Goal: Information Seeking & Learning: Learn about a topic

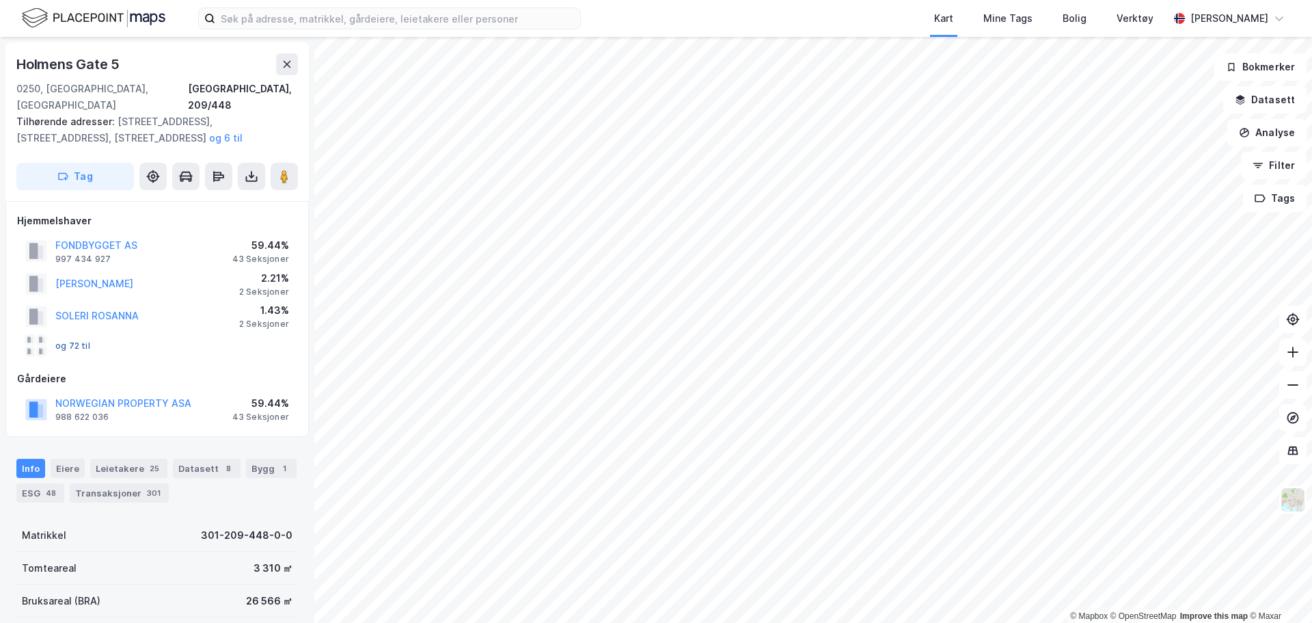
click at [0, 0] on button "og 72 til" at bounding box center [0, 0] width 0 height 0
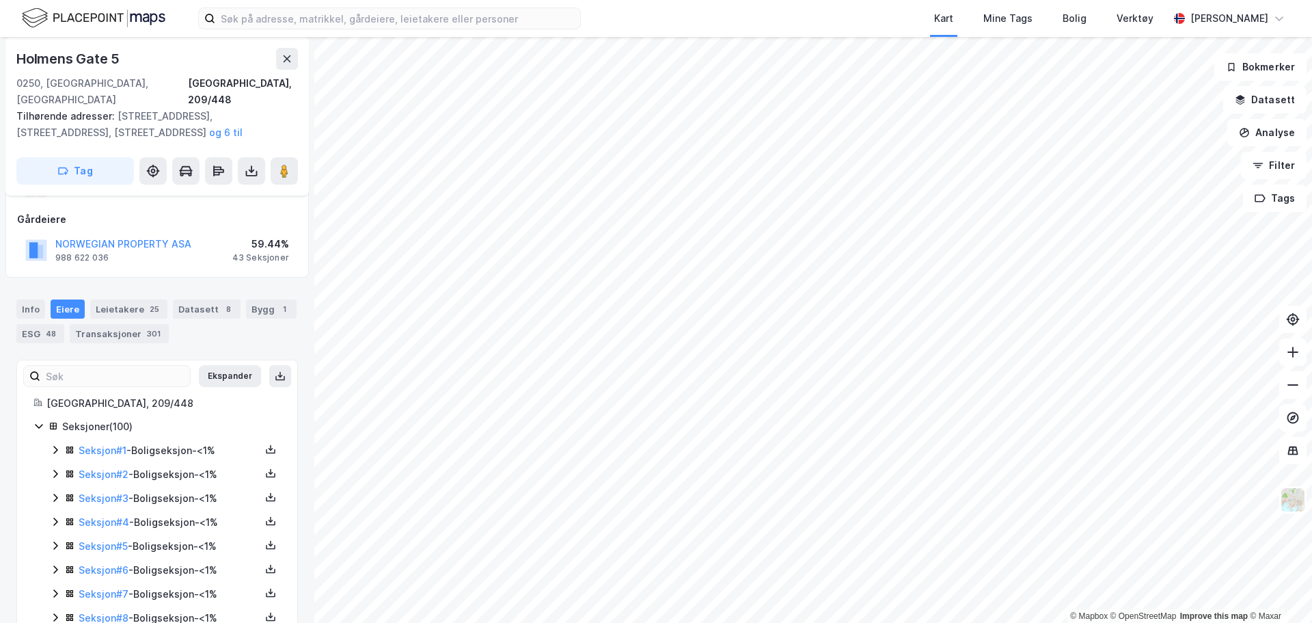
scroll to position [205, 0]
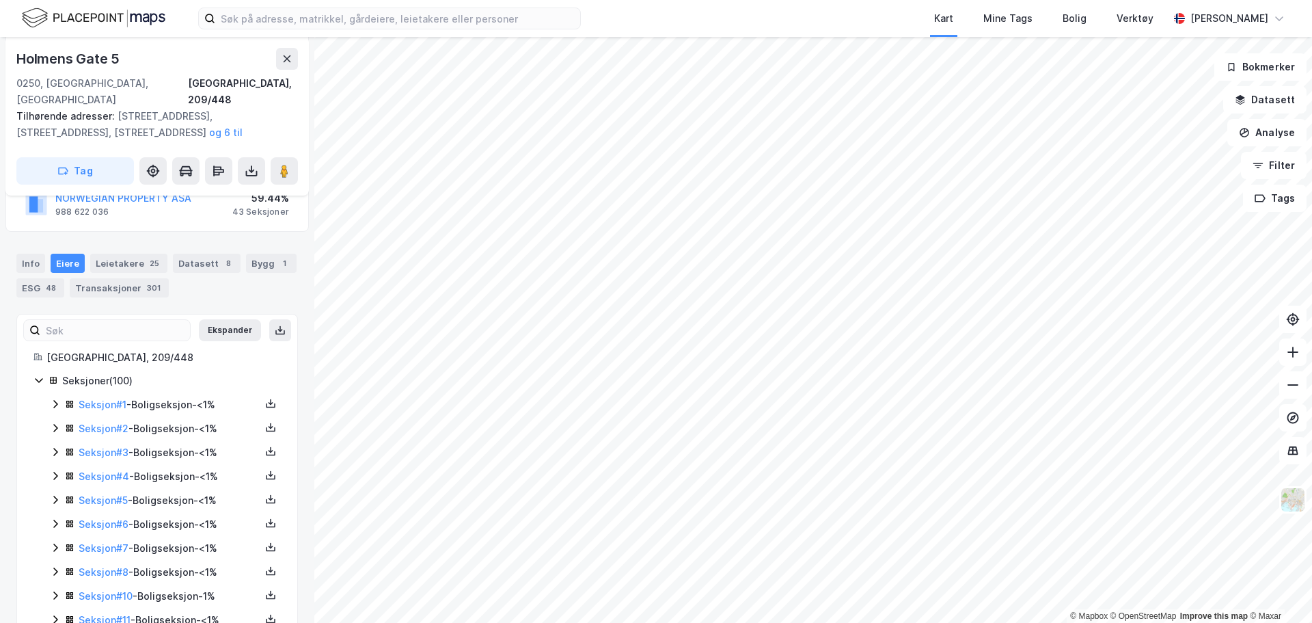
click at [54, 398] on icon at bounding box center [55, 403] width 11 height 11
click at [56, 493] on icon at bounding box center [55, 497] width 4 height 8
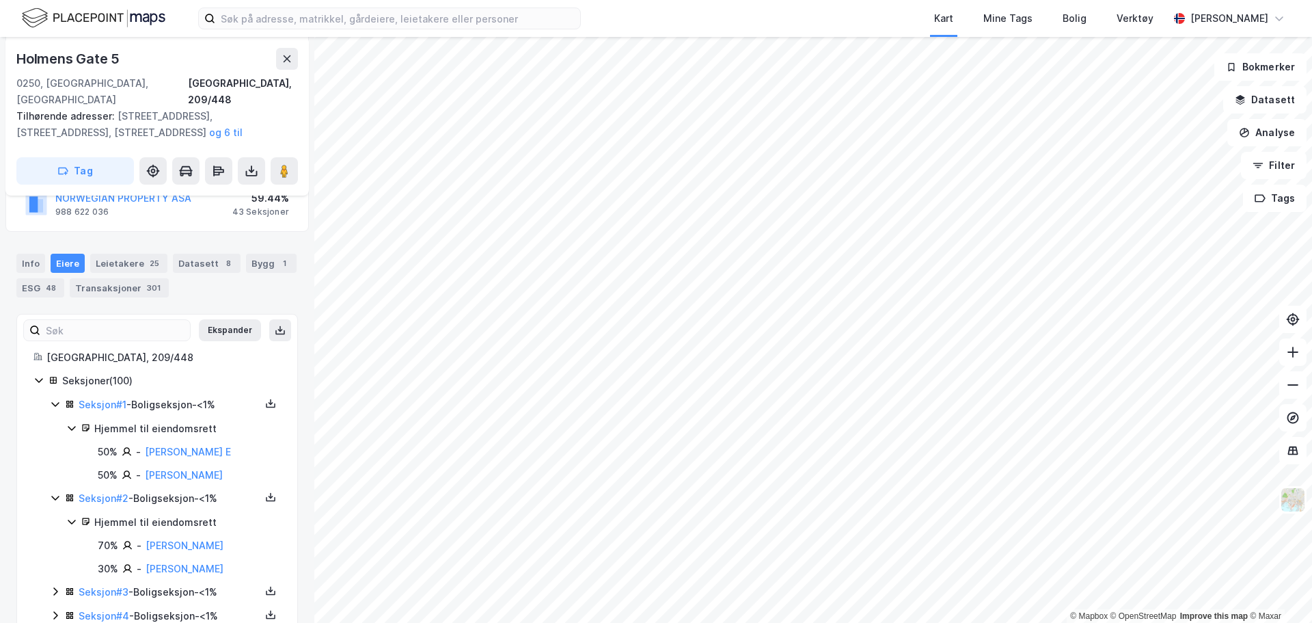
click at [55, 587] on icon at bounding box center [55, 591] width 4 height 8
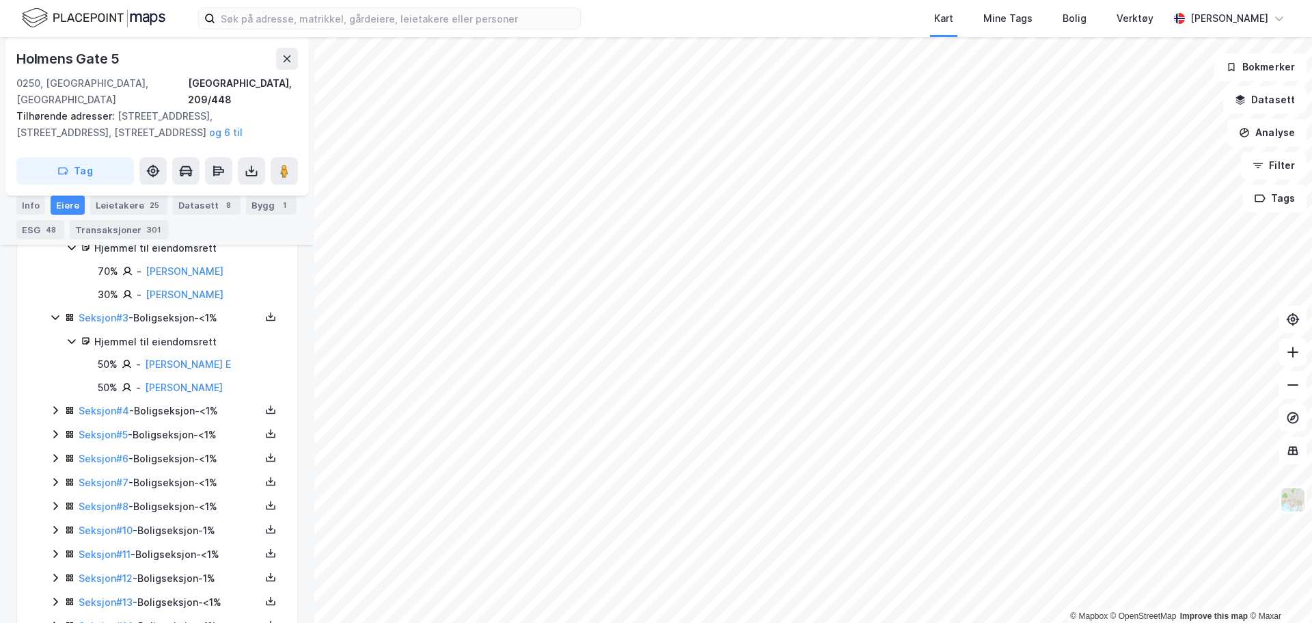
scroll to position [478, 0]
click at [57, 405] on icon at bounding box center [55, 410] width 11 height 11
click at [55, 503] on icon at bounding box center [55, 504] width 11 height 11
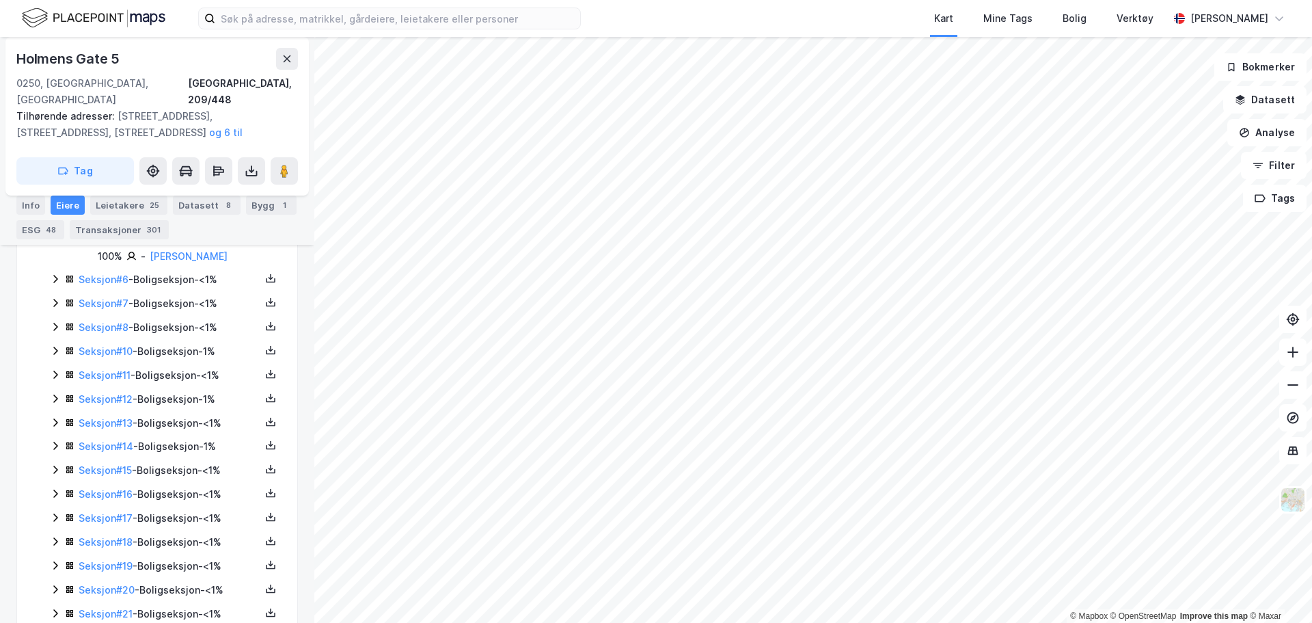
scroll to position [752, 0]
click at [59, 301] on icon at bounding box center [55, 301] width 11 height 11
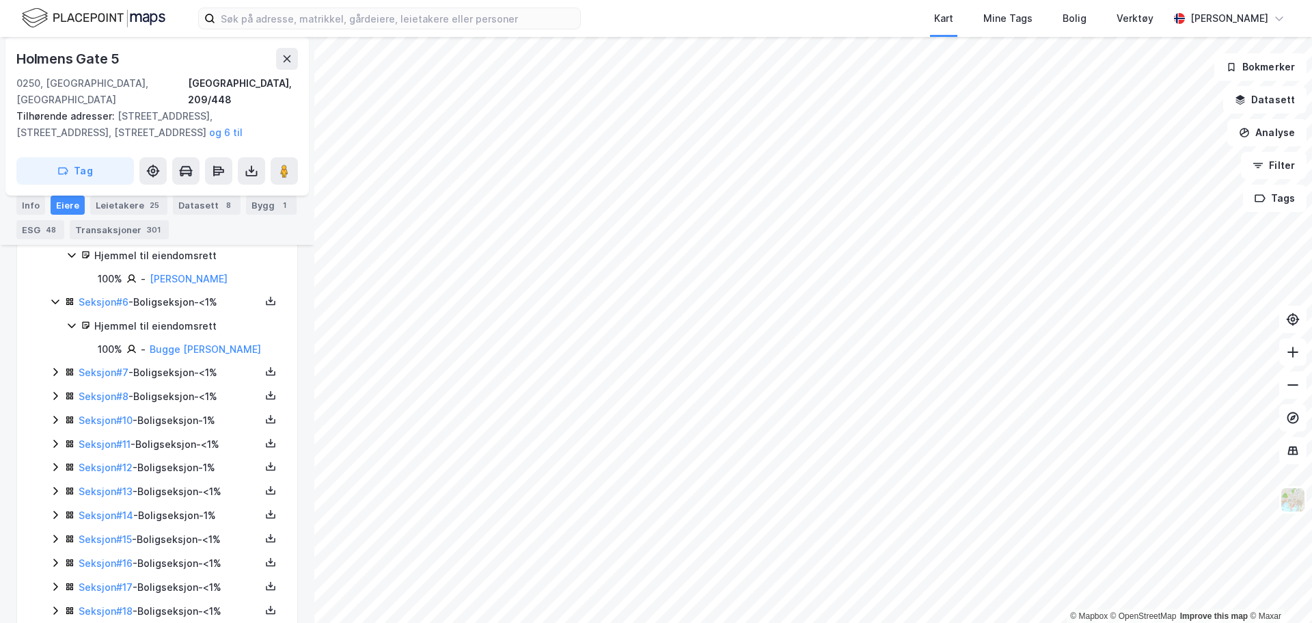
click at [59, 376] on icon at bounding box center [55, 371] width 11 height 11
click at [53, 470] on icon at bounding box center [55, 464] width 11 height 11
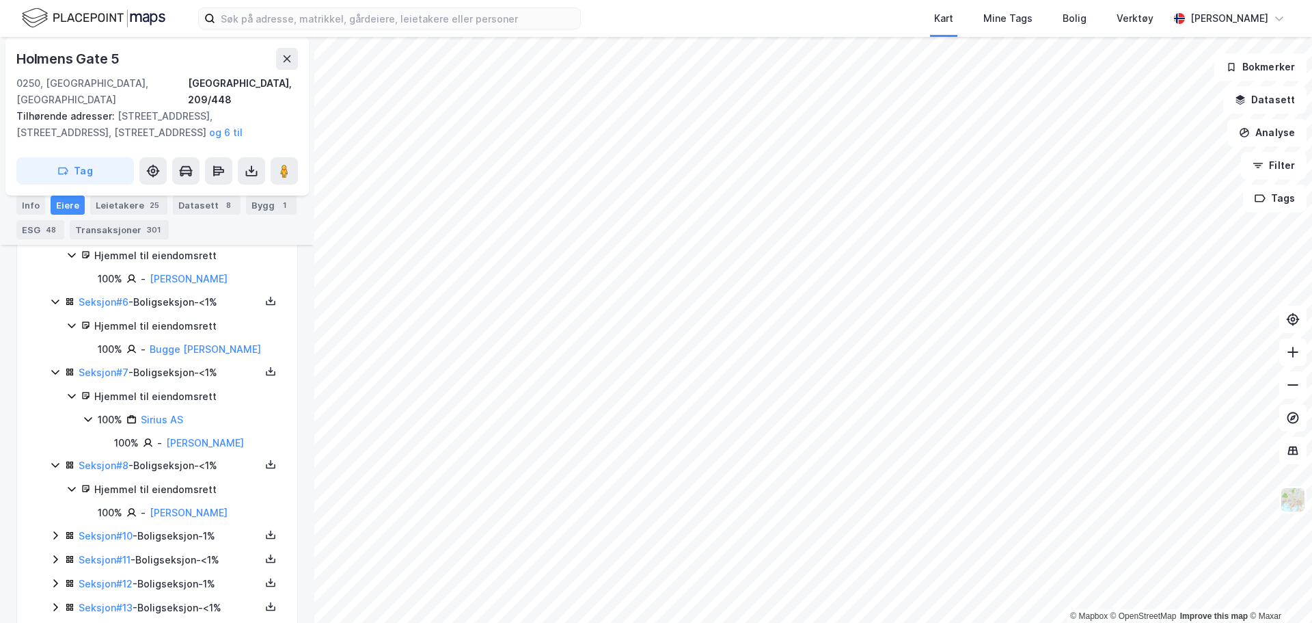
click at [56, 540] on icon at bounding box center [55, 536] width 4 height 8
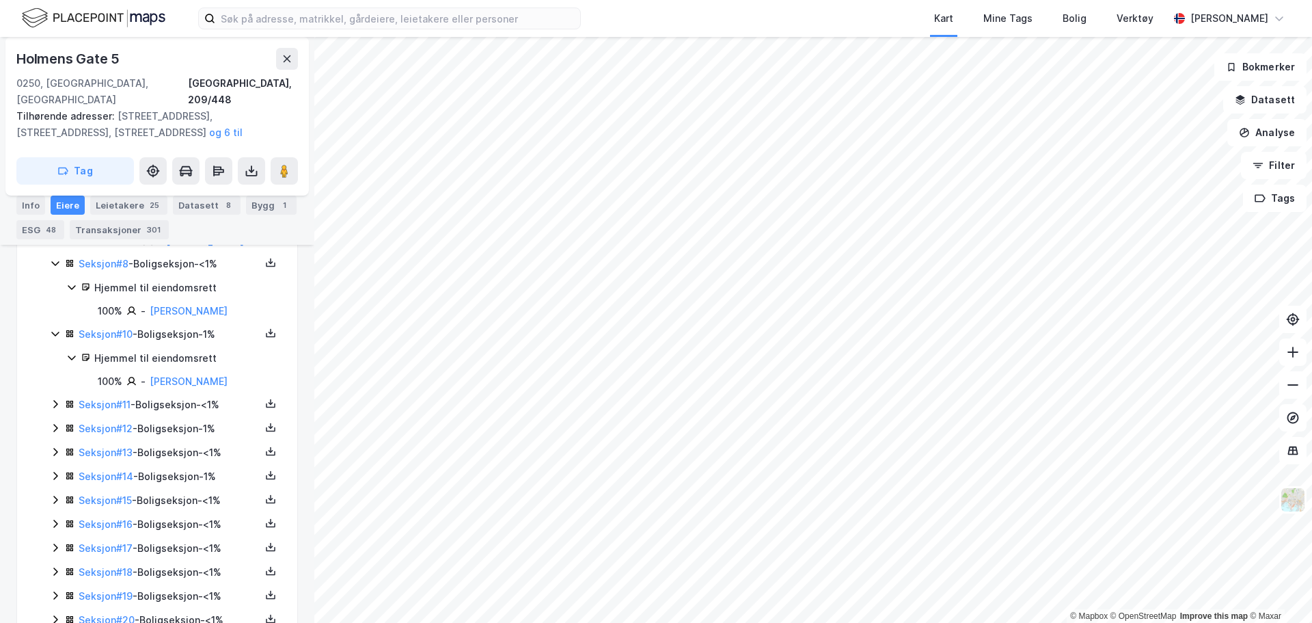
scroll to position [1094, 0]
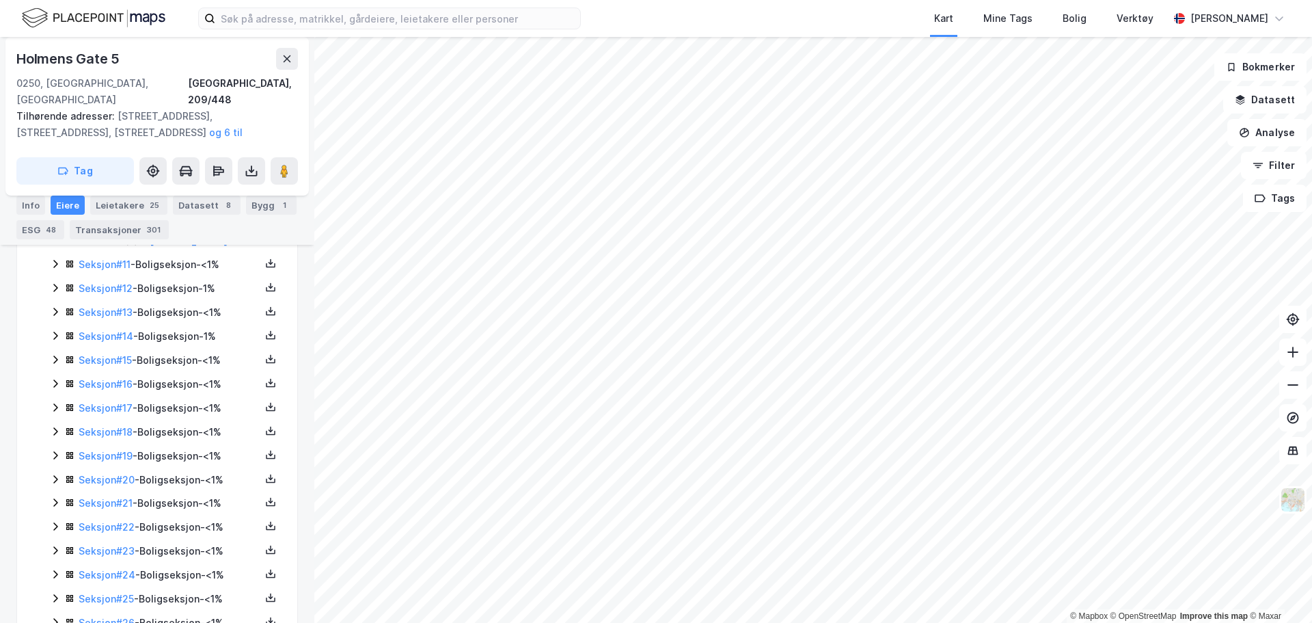
click at [56, 268] on icon at bounding box center [55, 264] width 4 height 8
click at [50, 340] on icon at bounding box center [55, 334] width 11 height 11
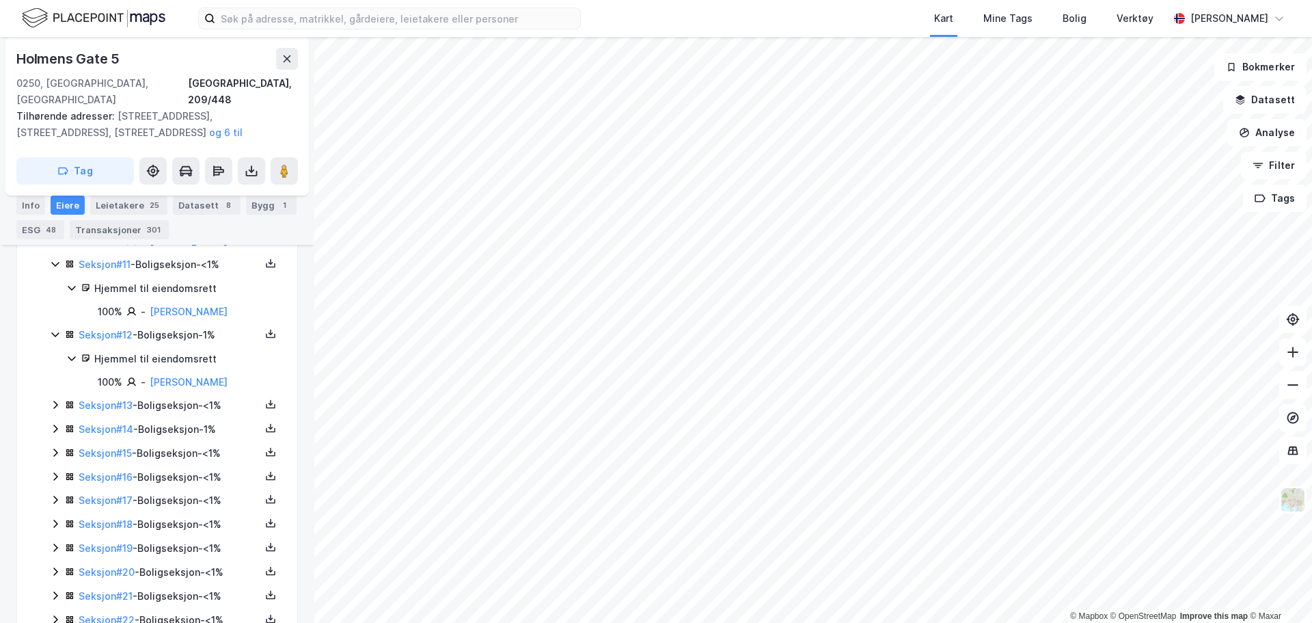
click at [56, 410] on icon at bounding box center [55, 404] width 11 height 11
click at [57, 480] on icon at bounding box center [55, 475] width 11 height 11
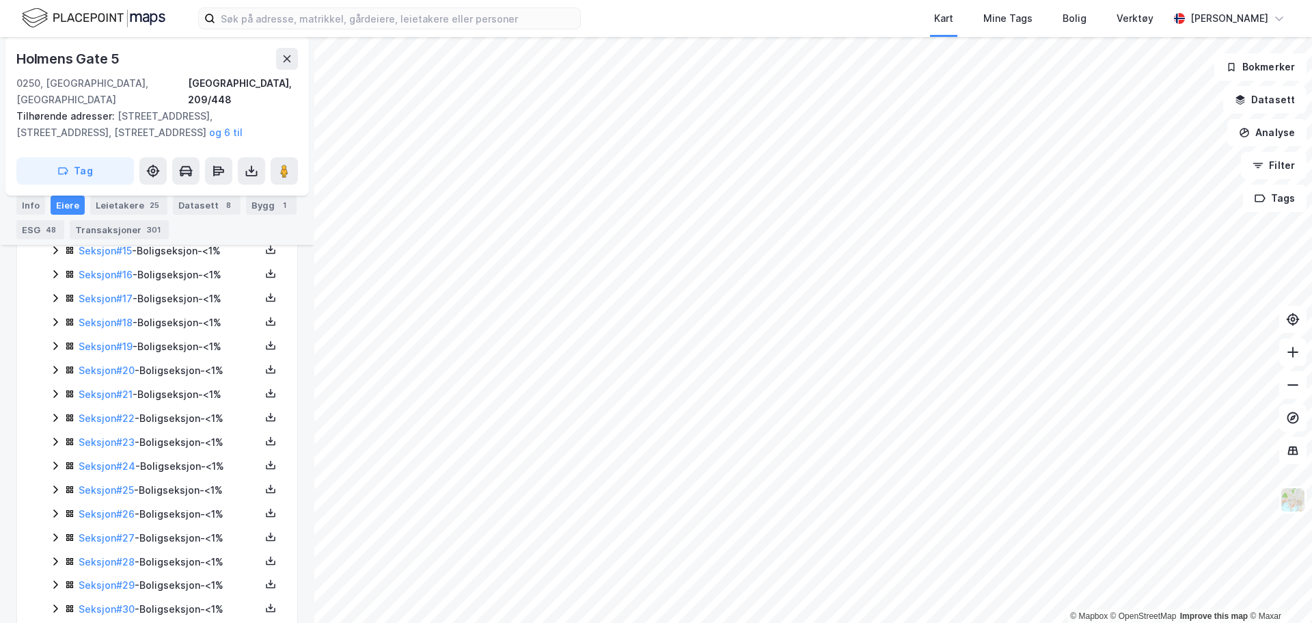
scroll to position [1367, 0]
click at [53, 277] on icon at bounding box center [55, 271] width 11 height 11
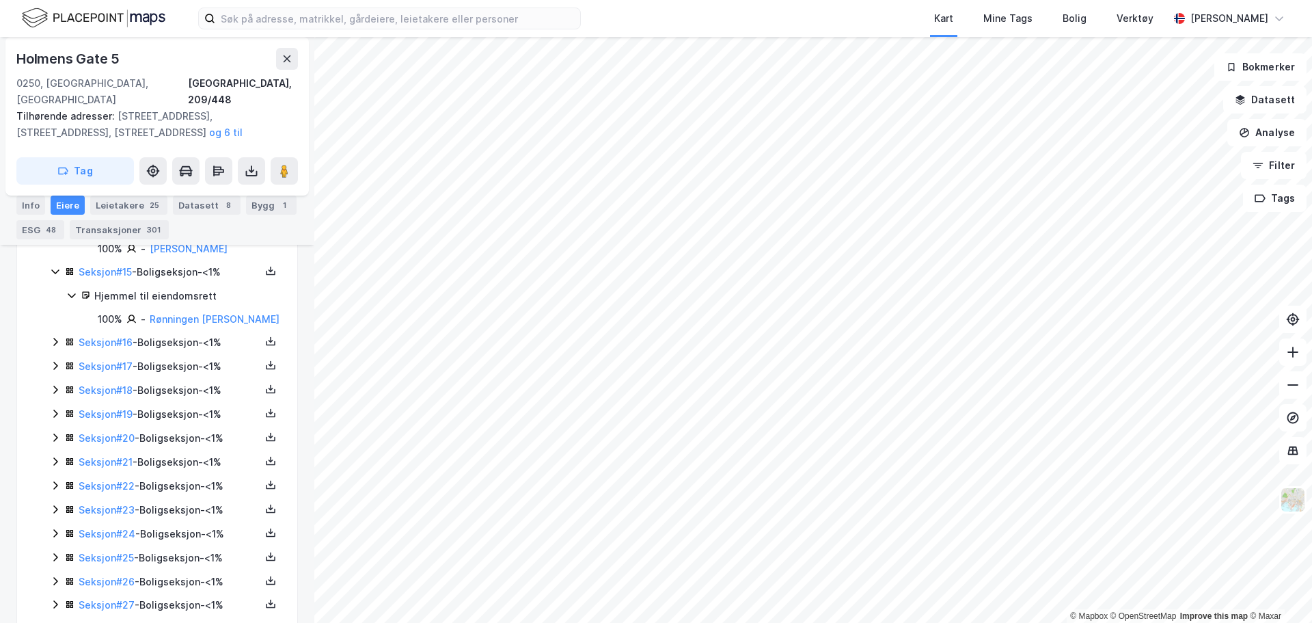
click at [54, 347] on icon at bounding box center [55, 341] width 11 height 11
click at [58, 418] on icon at bounding box center [55, 412] width 11 height 11
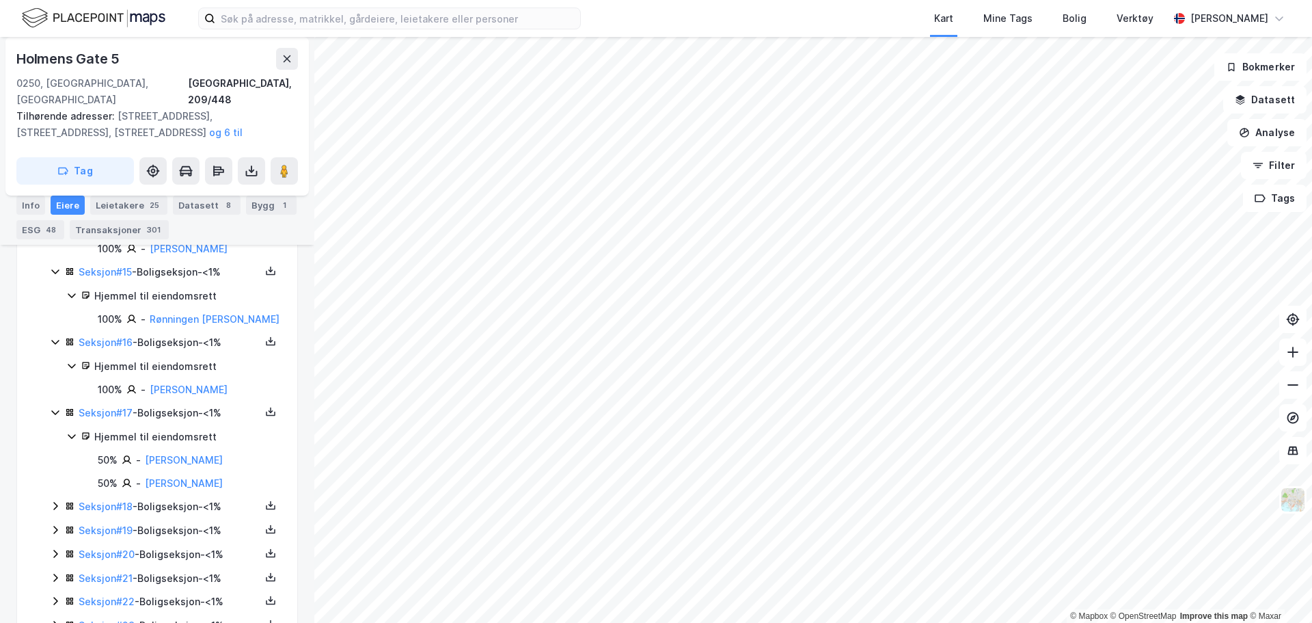
click at [58, 511] on icon at bounding box center [55, 505] width 11 height 11
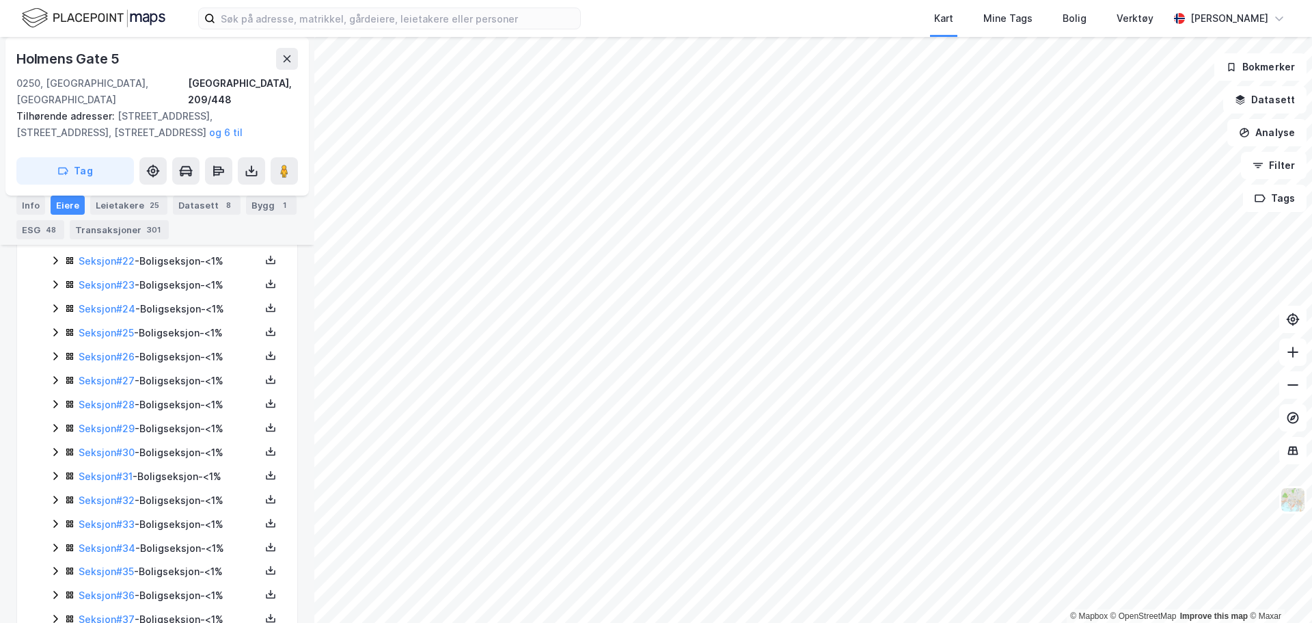
scroll to position [1572, 0]
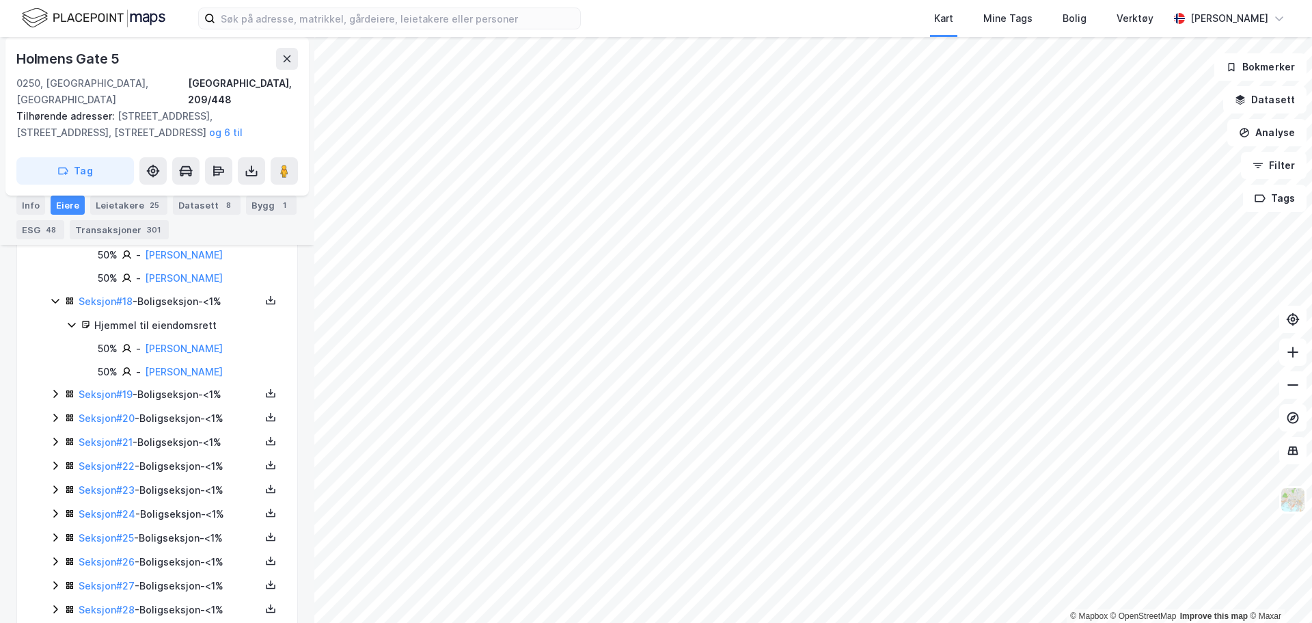
click at [52, 399] on icon at bounding box center [55, 393] width 11 height 11
click at [55, 470] on icon at bounding box center [55, 464] width 11 height 11
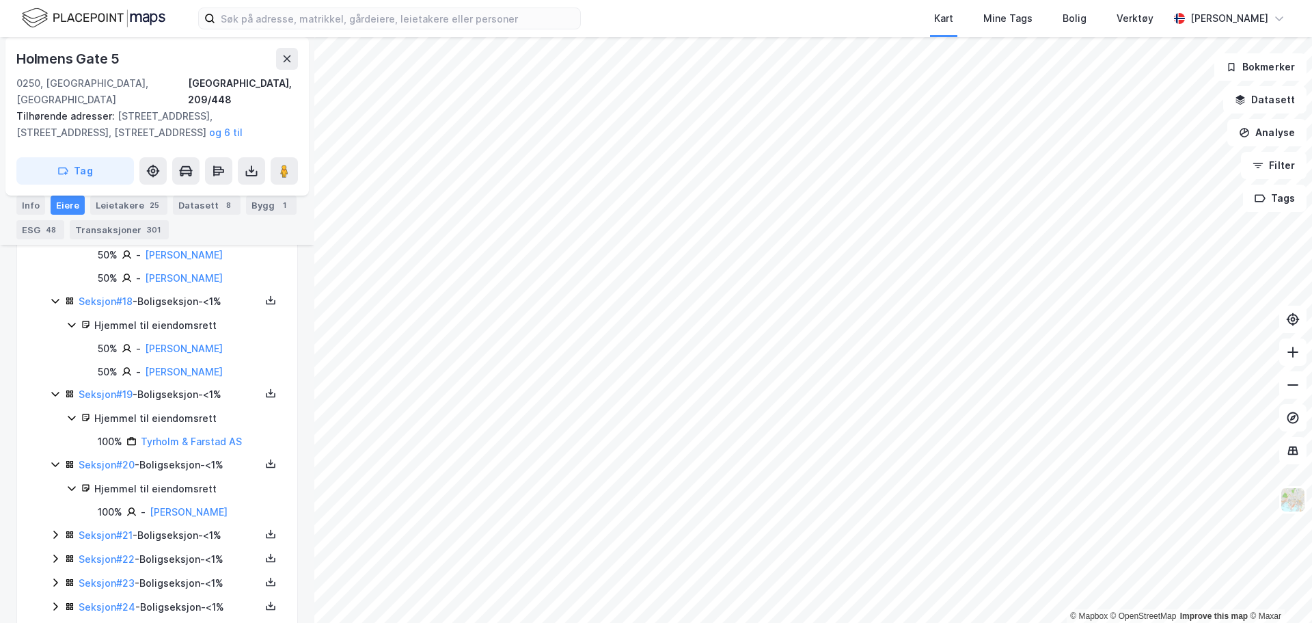
click at [55, 539] on icon at bounding box center [55, 534] width 4 height 8
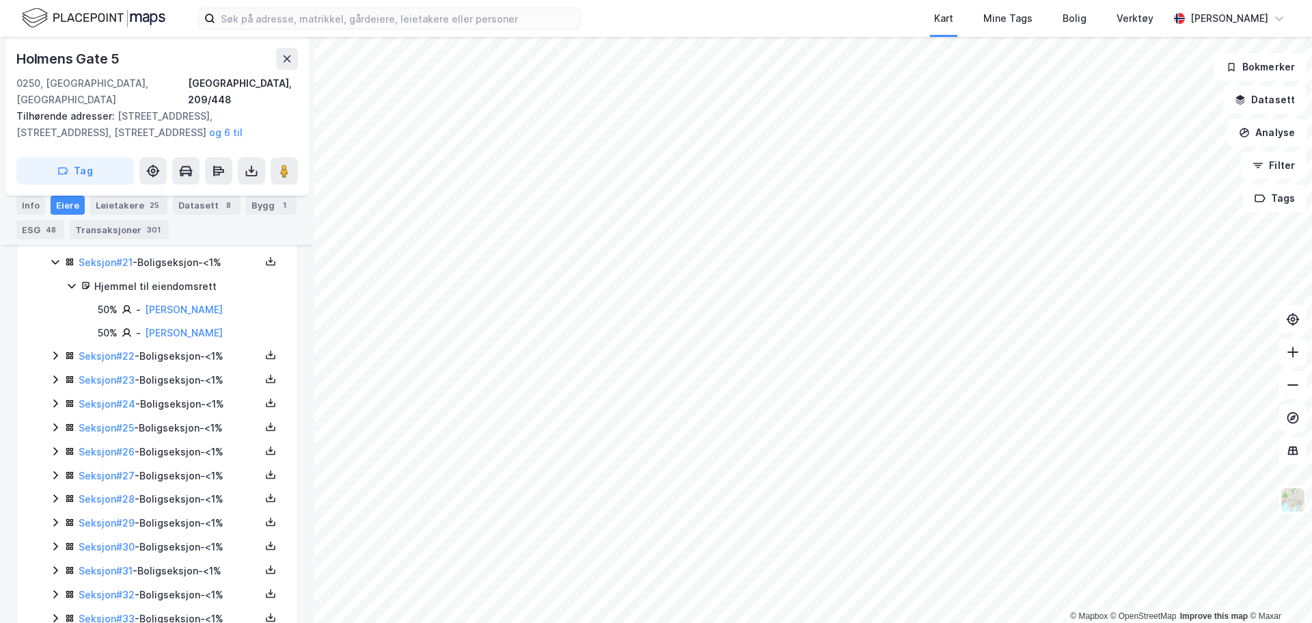
scroll to position [1914, 0]
click at [58, 296] on div "Seksjon # 22 - Boligseksjon - <1%" at bounding box center [165, 287] width 231 height 17
click at [62, 390] on div "Seksjon # 23 - Boligseksjon - <1%" at bounding box center [165, 380] width 231 height 17
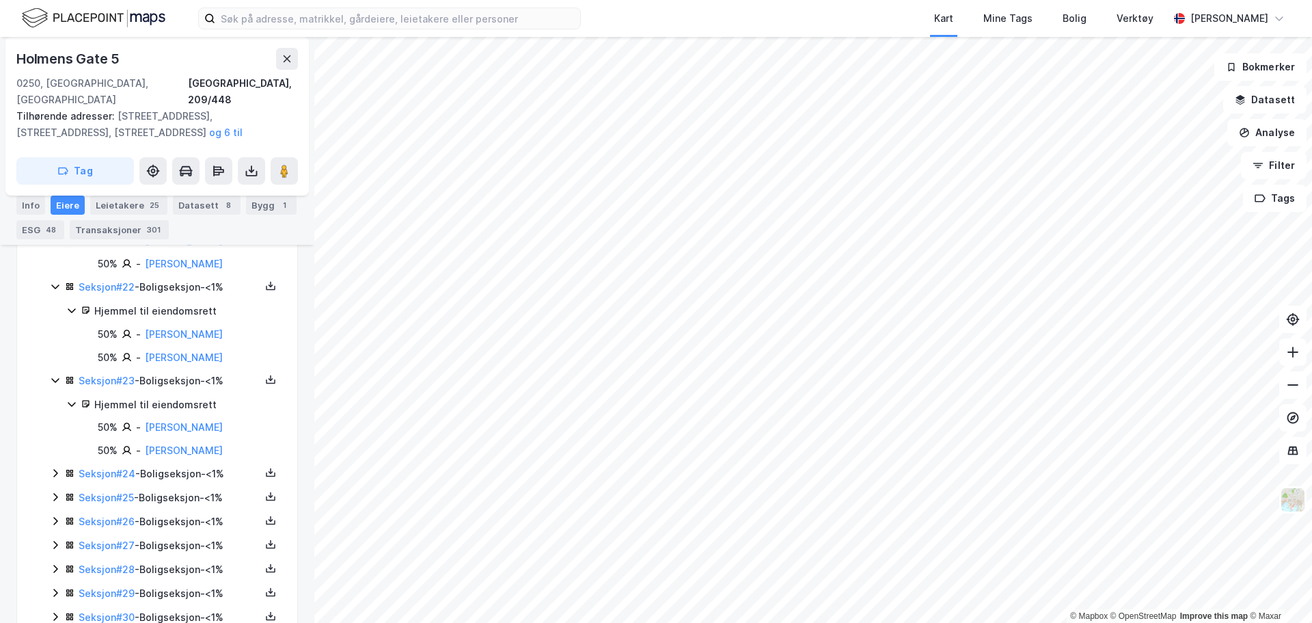
click at [59, 478] on icon at bounding box center [55, 472] width 11 height 11
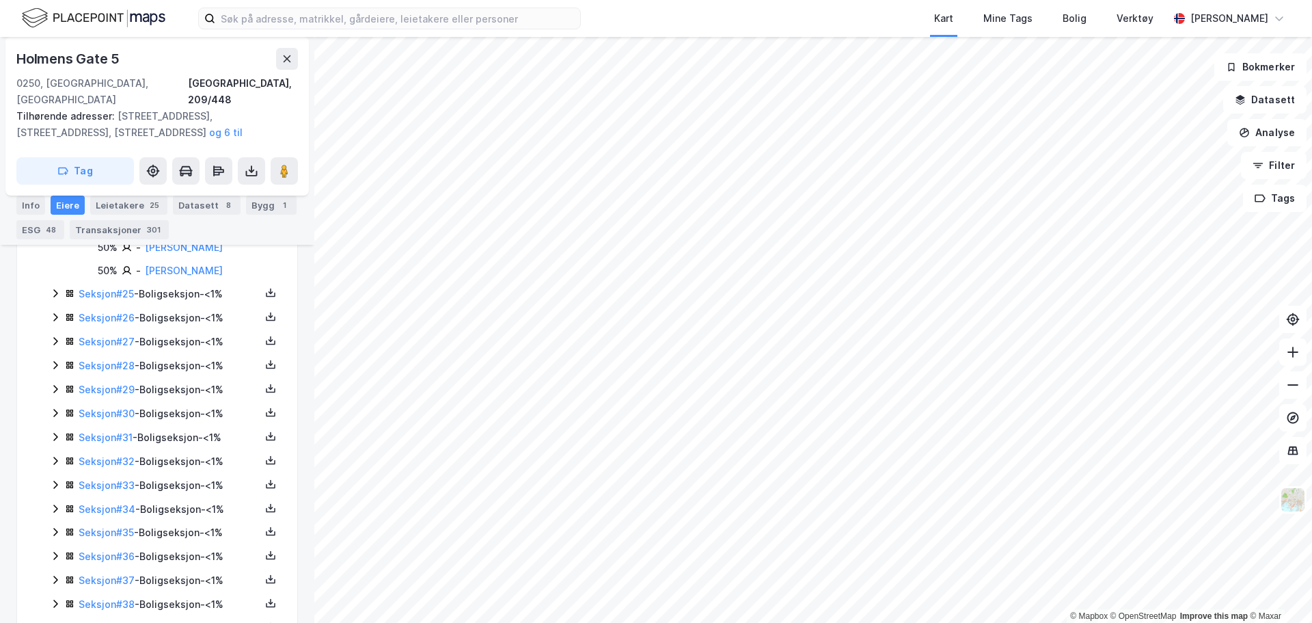
click at [55, 297] on icon at bounding box center [55, 293] width 4 height 8
click at [57, 392] on icon at bounding box center [55, 386] width 11 height 11
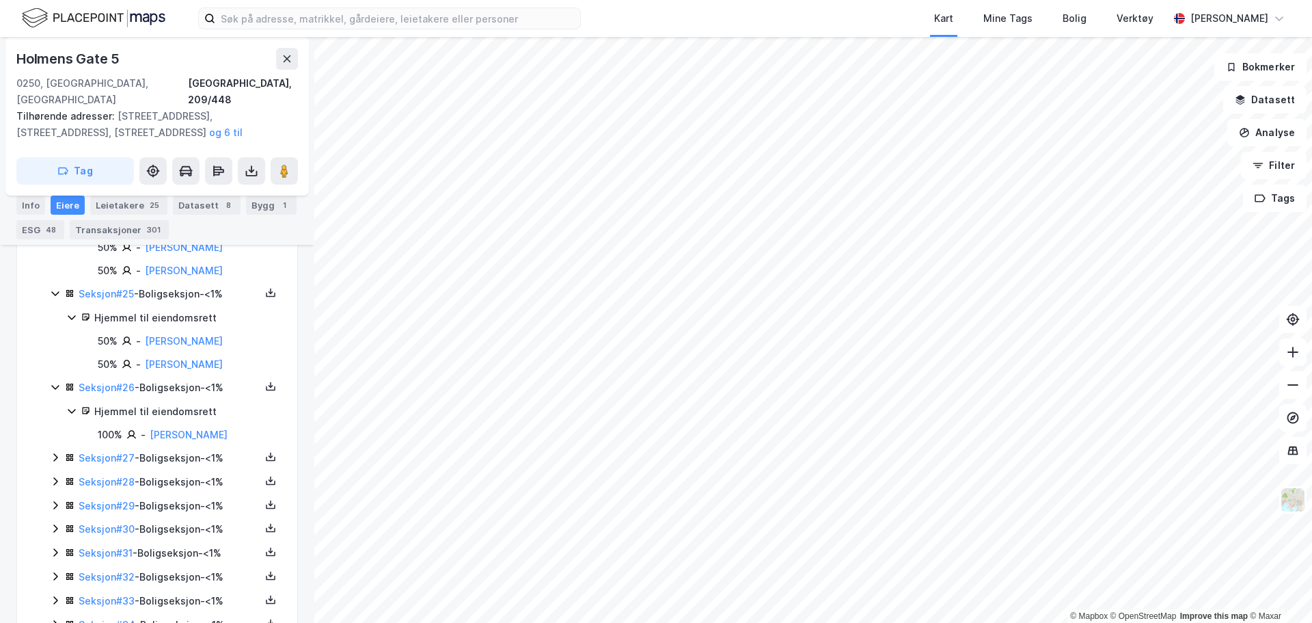
click at [51, 463] on icon at bounding box center [55, 457] width 11 height 11
click at [56, 532] on icon at bounding box center [55, 528] width 4 height 8
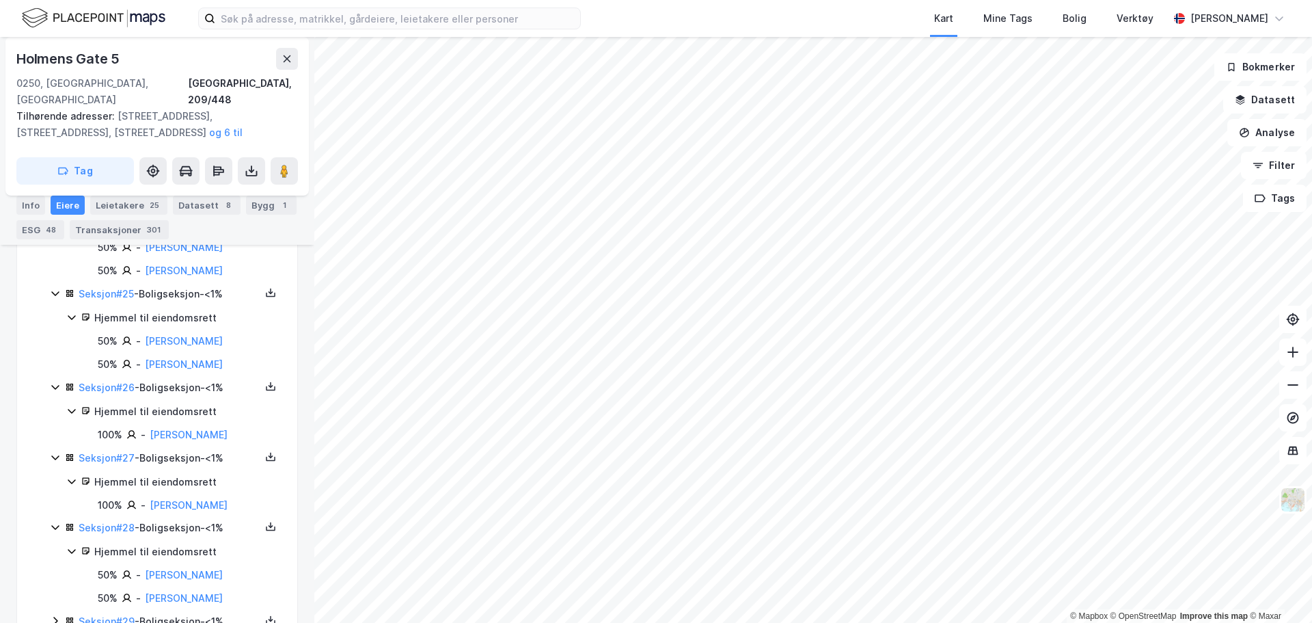
scroll to position [2461, 0]
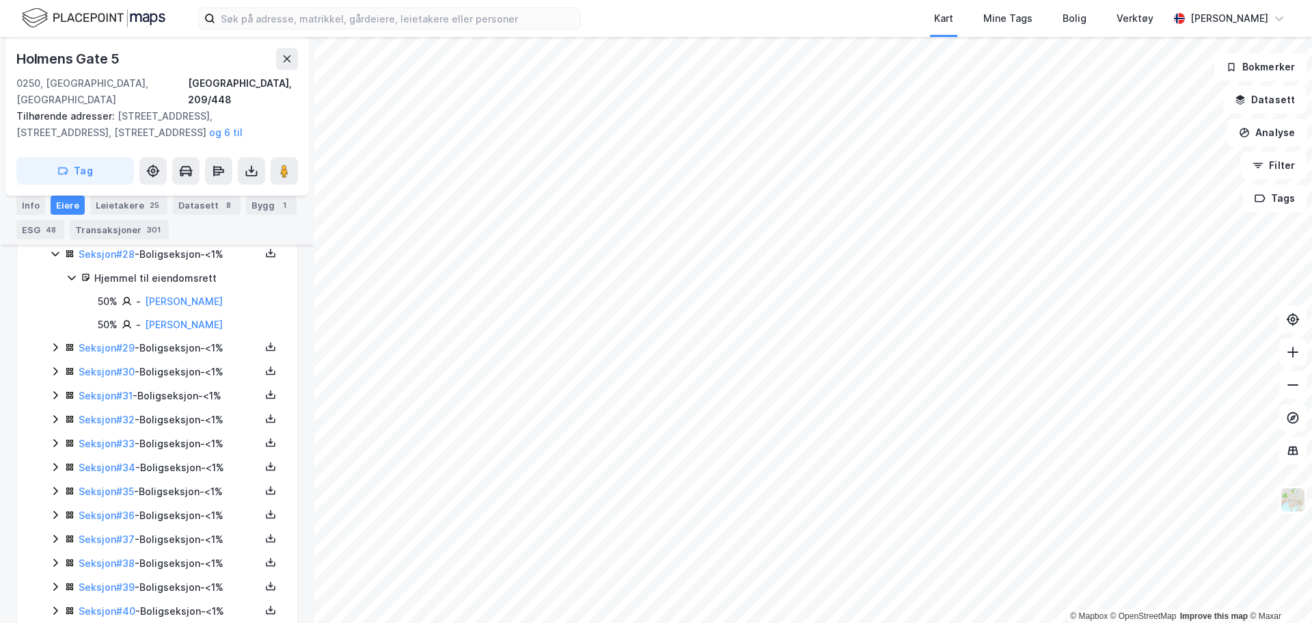
click at [53, 353] on icon at bounding box center [55, 347] width 11 height 11
click at [56, 446] on icon at bounding box center [55, 440] width 11 height 11
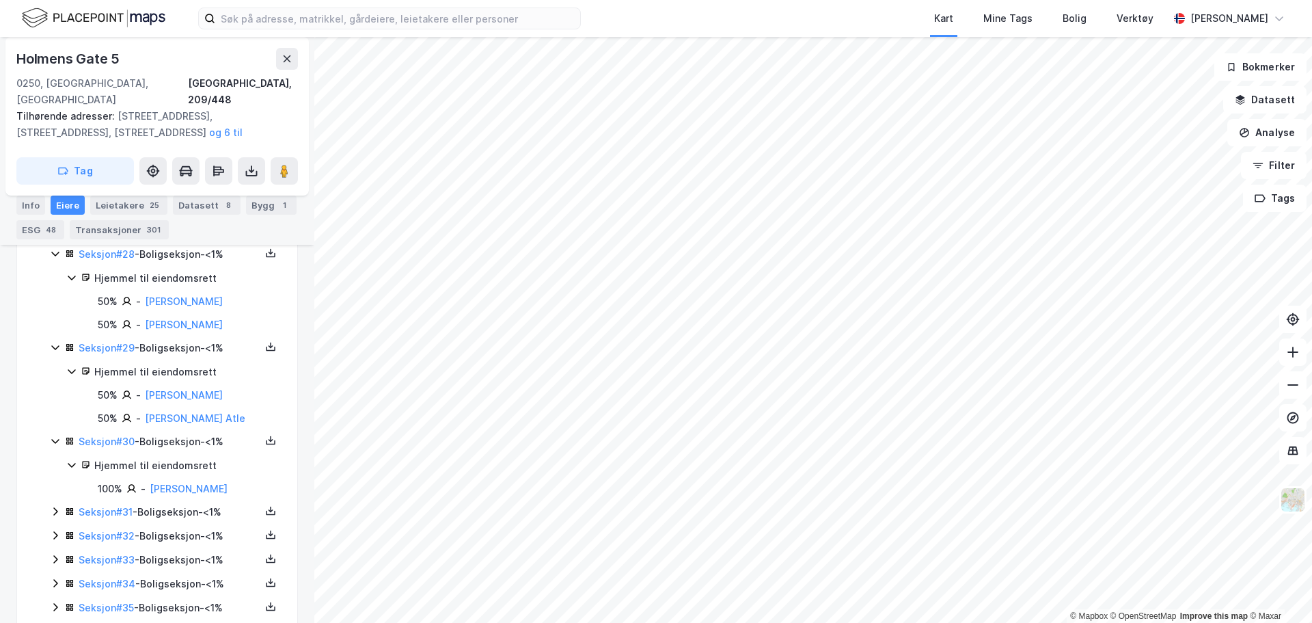
click at [57, 515] on icon at bounding box center [55, 511] width 4 height 8
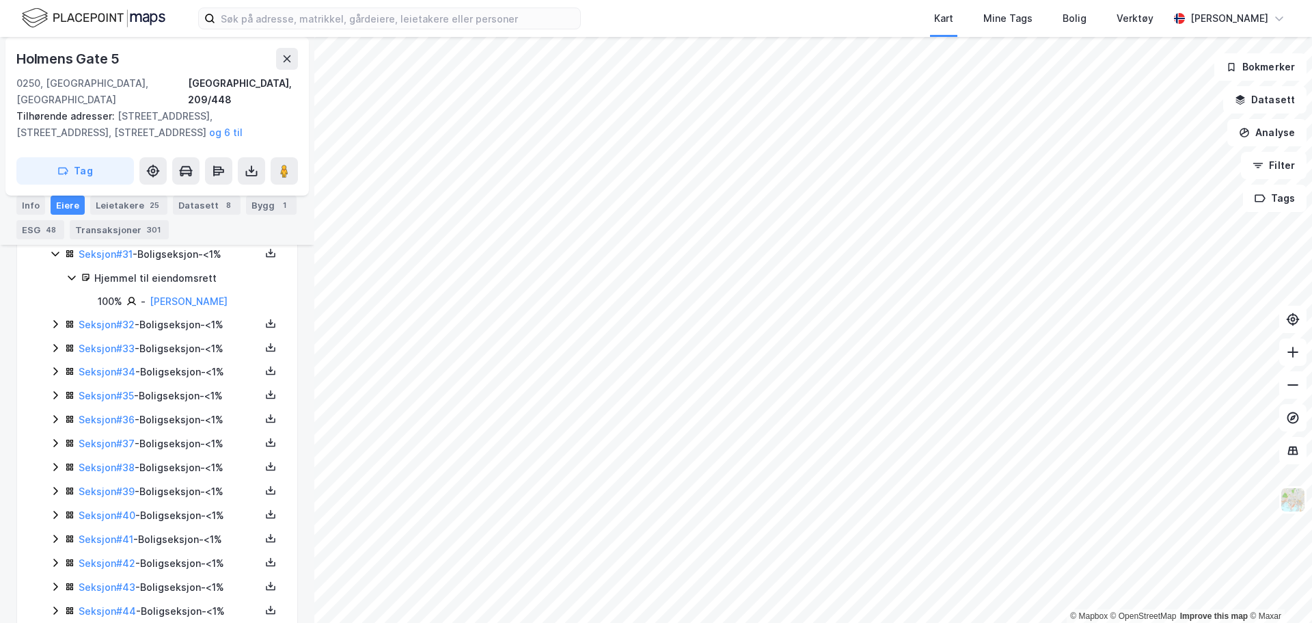
scroll to position [2597, 0]
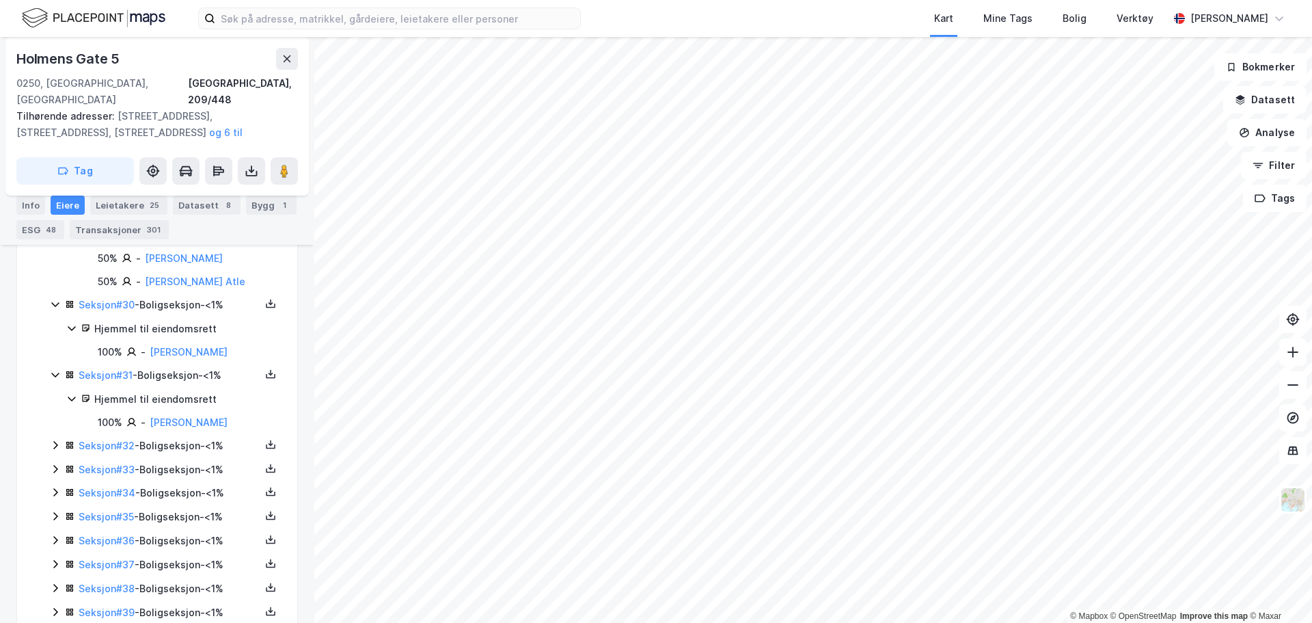
click at [57, 449] on icon at bounding box center [55, 445] width 4 height 8
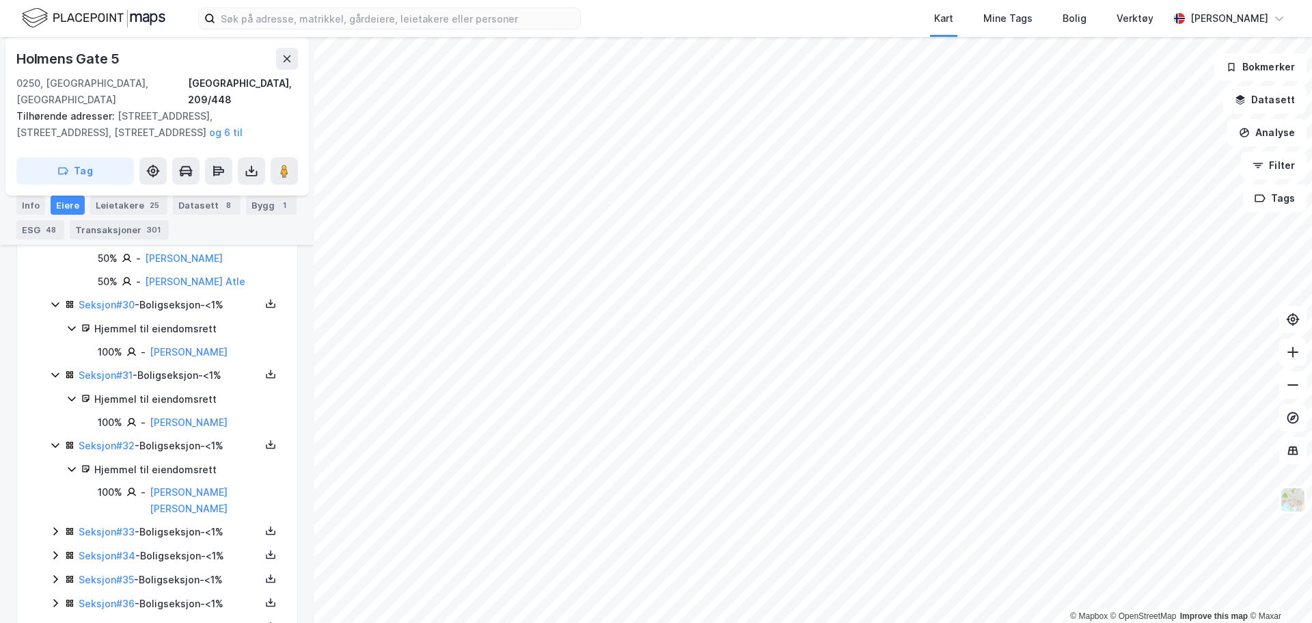
click at [55, 530] on icon at bounding box center [55, 532] width 4 height 8
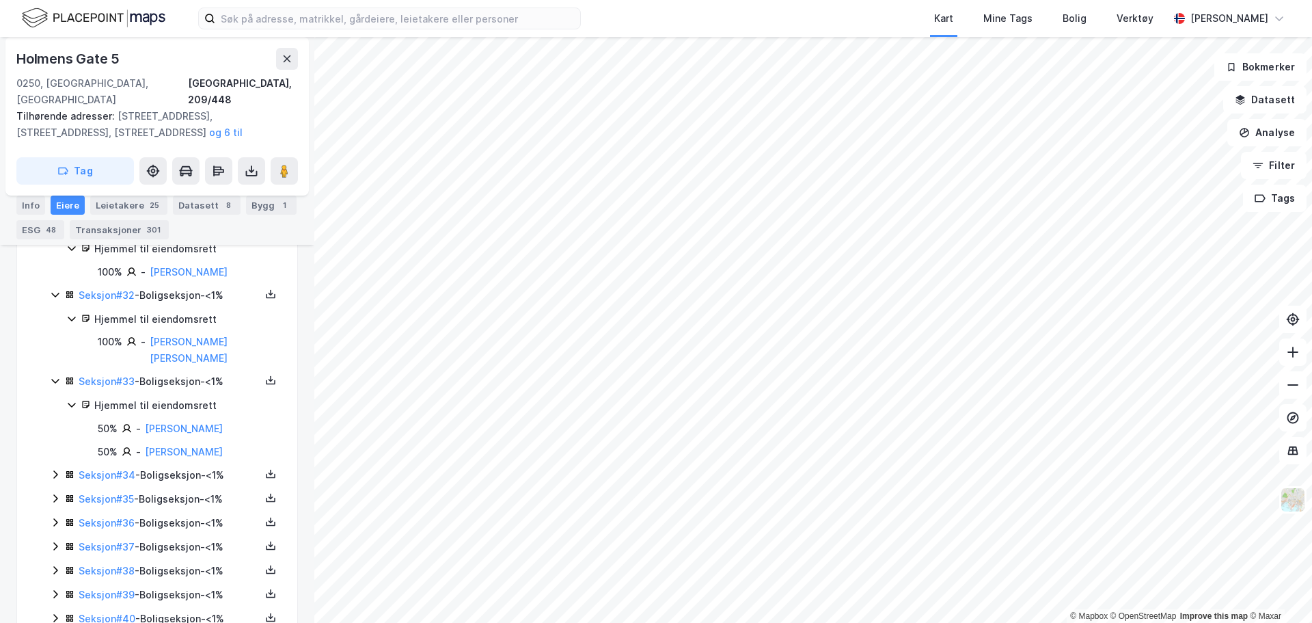
scroll to position [2939, 0]
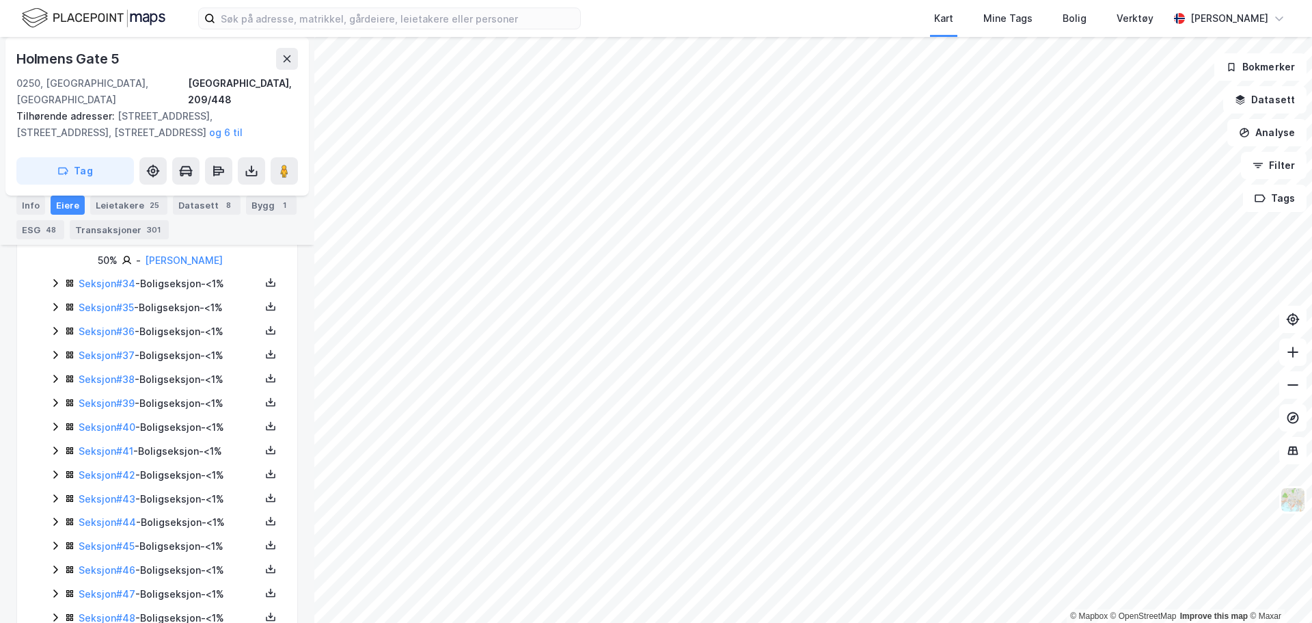
click at [55, 284] on icon at bounding box center [55, 282] width 11 height 11
click at [55, 355] on icon at bounding box center [55, 353] width 11 height 11
click at [57, 420] on icon at bounding box center [55, 423] width 11 height 11
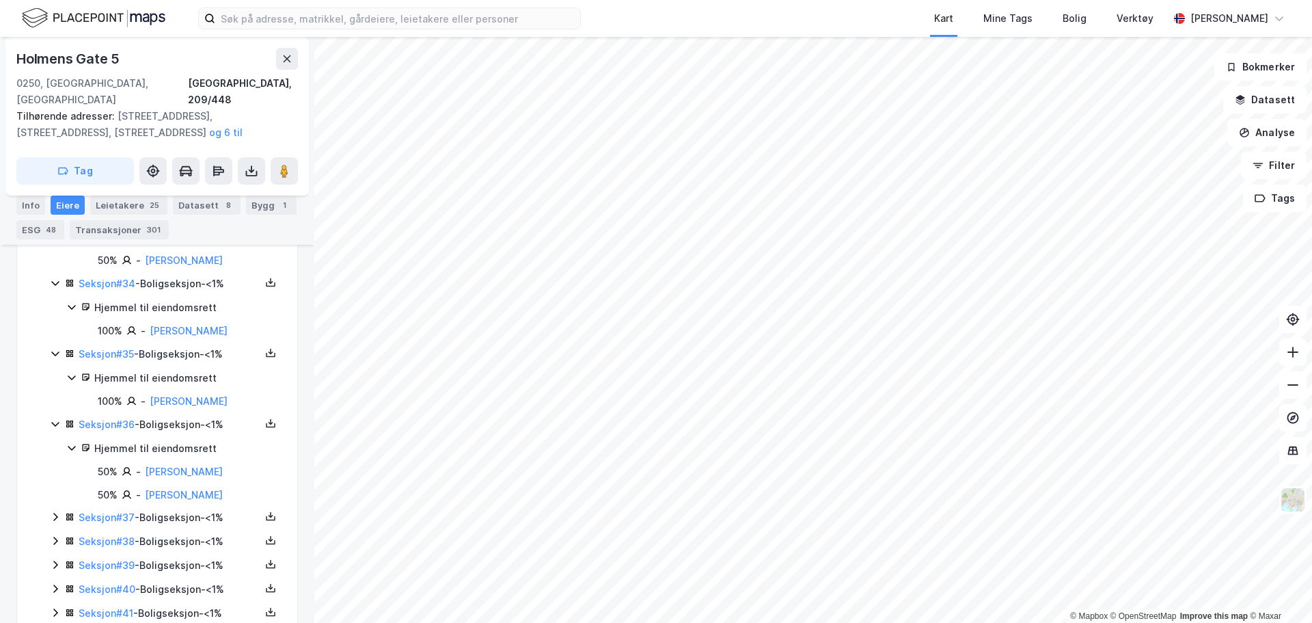
click at [54, 519] on icon at bounding box center [55, 516] width 11 height 11
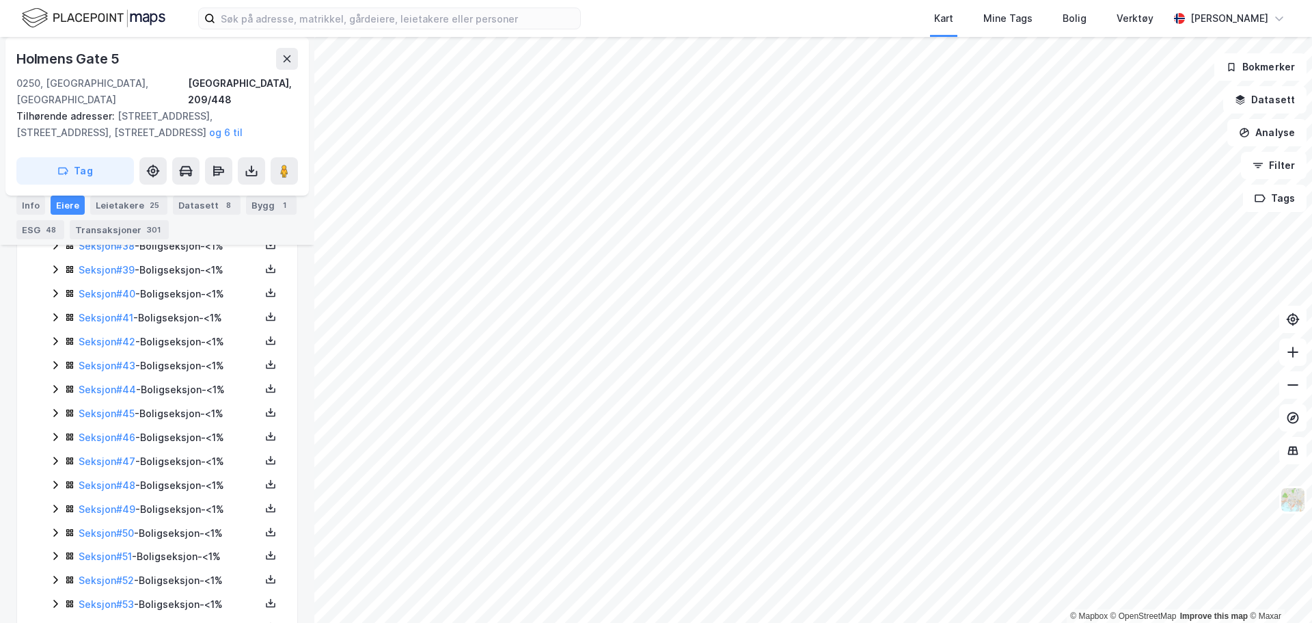
scroll to position [3144, 0]
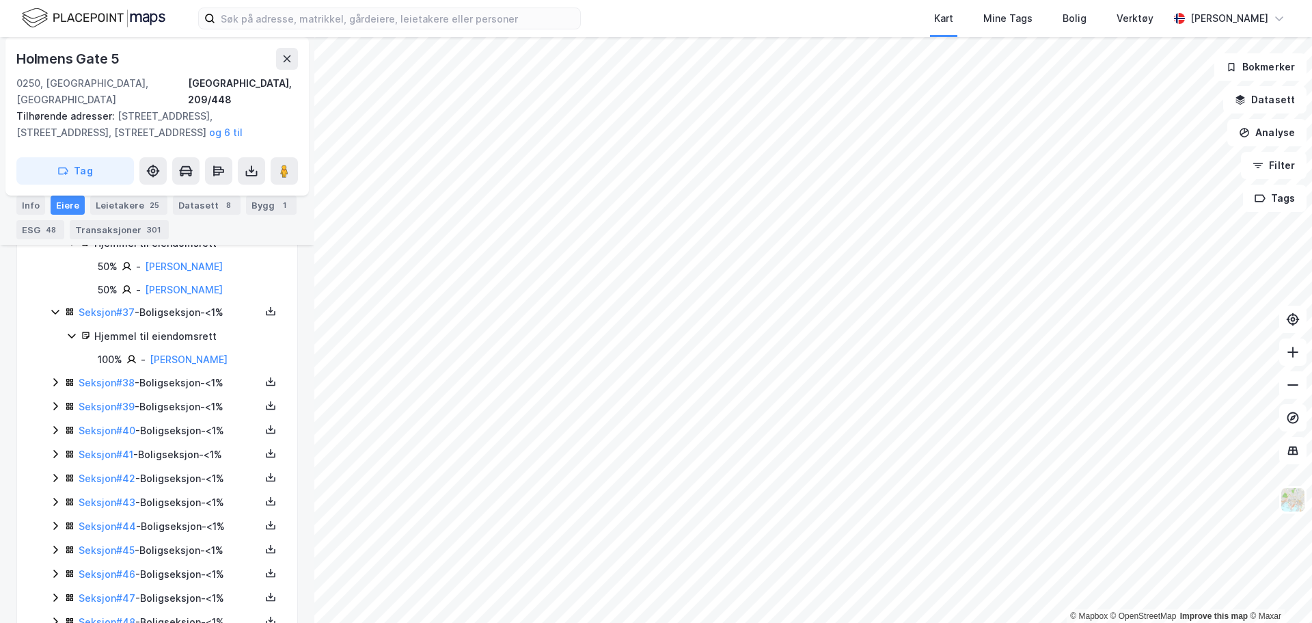
click at [54, 387] on icon at bounding box center [55, 382] width 11 height 11
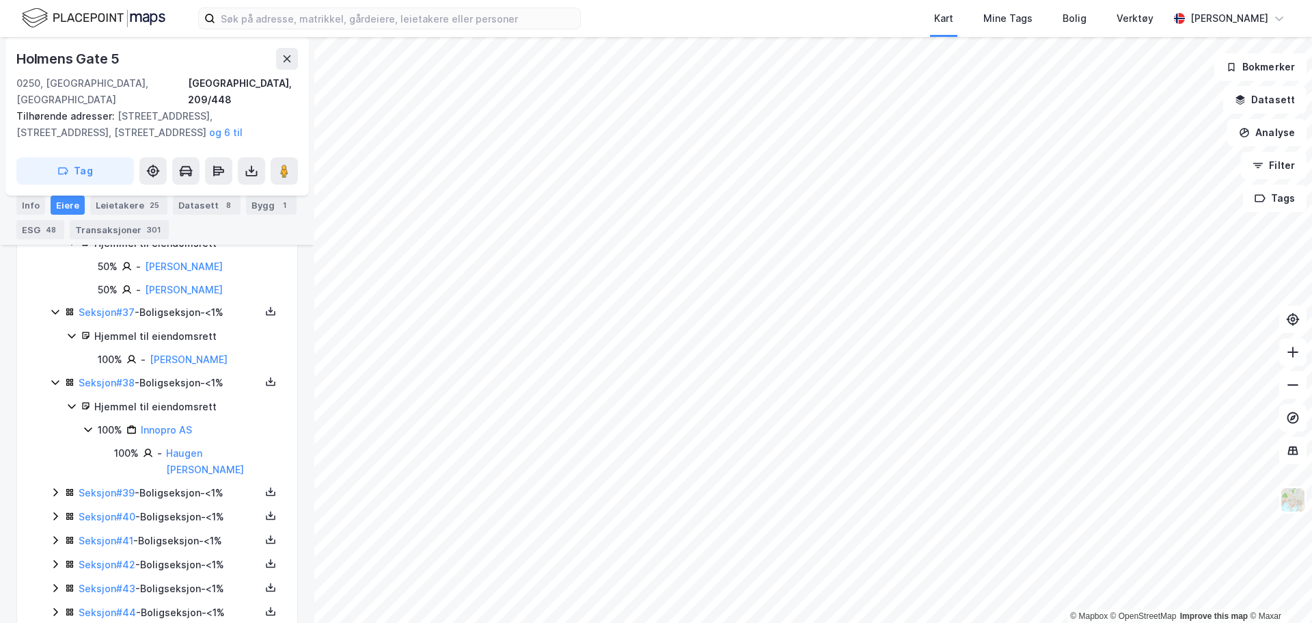
click at [53, 487] on icon at bounding box center [55, 492] width 11 height 11
click at [52, 557] on icon at bounding box center [55, 562] width 11 height 11
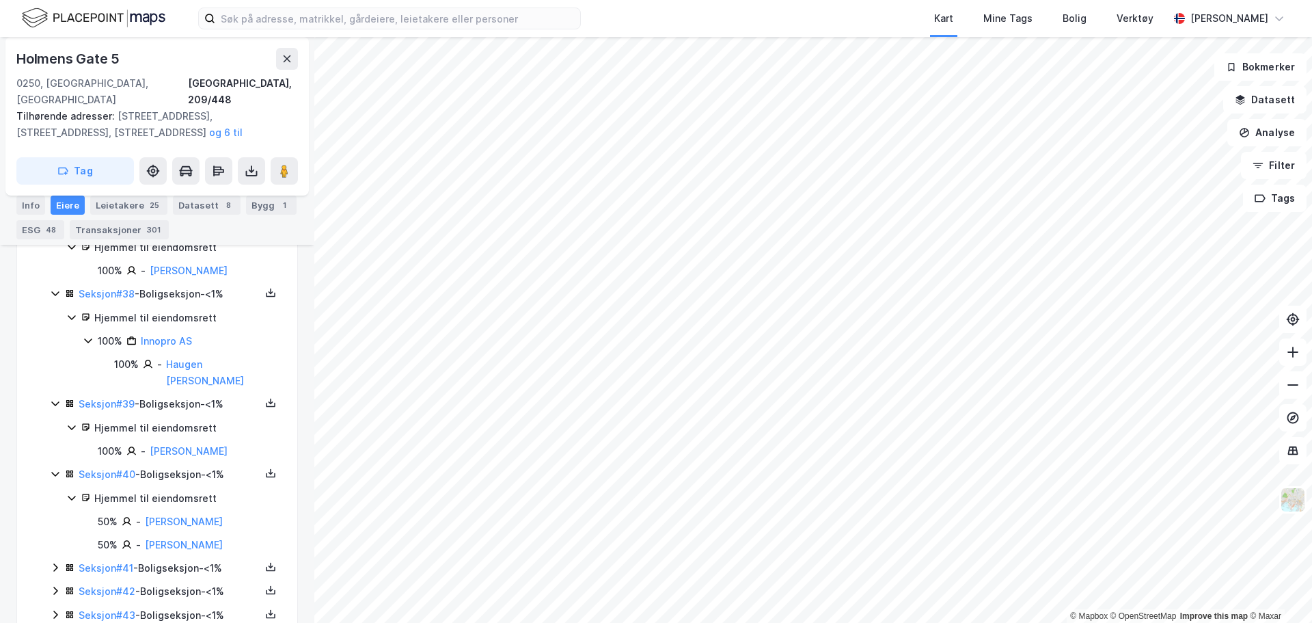
scroll to position [3417, 0]
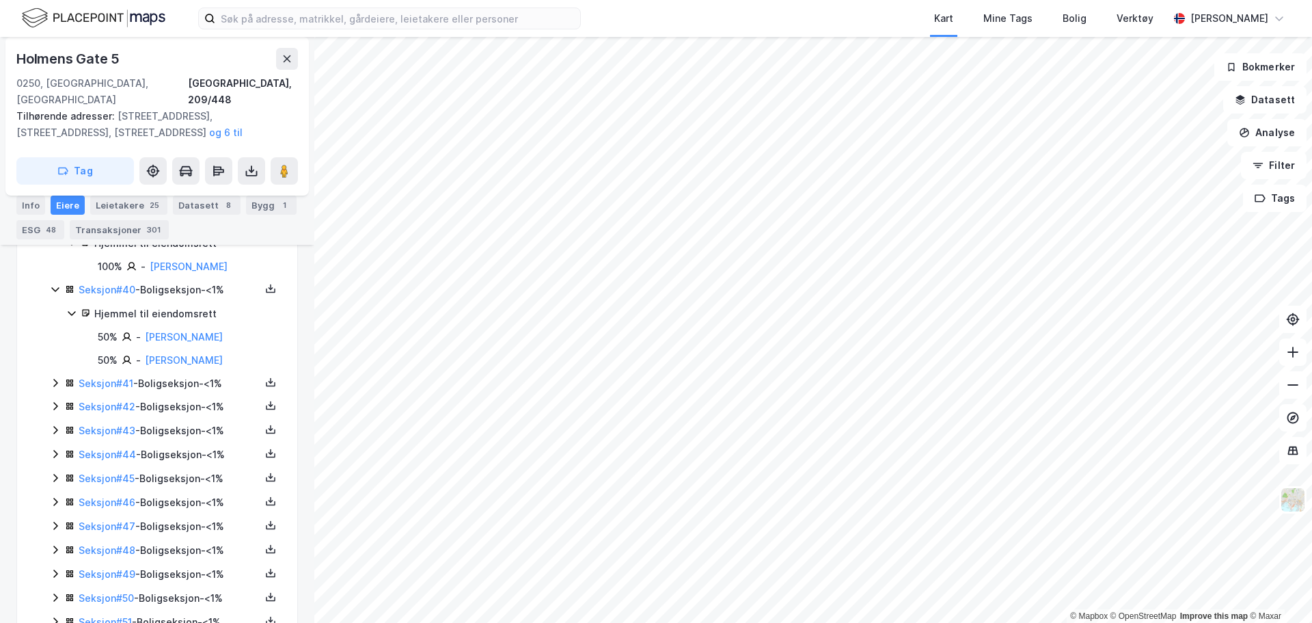
click at [55, 377] on icon at bounding box center [55, 382] width 11 height 11
click at [56, 447] on icon at bounding box center [55, 452] width 11 height 11
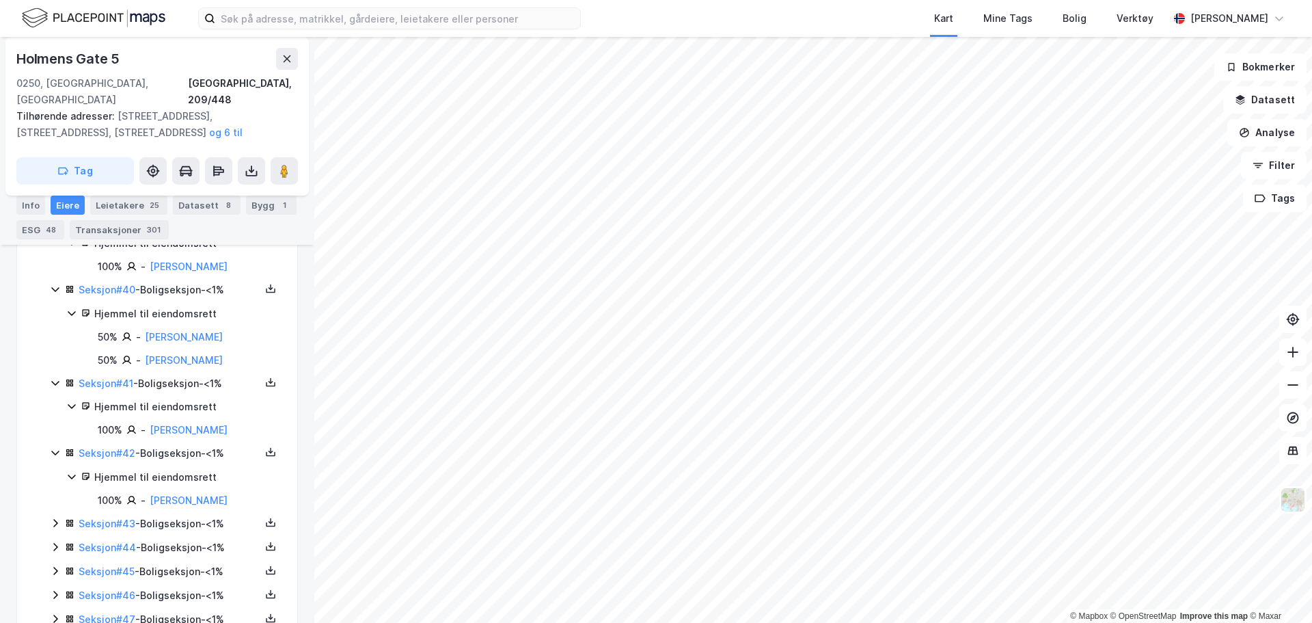
click at [55, 517] on icon at bounding box center [55, 522] width 11 height 11
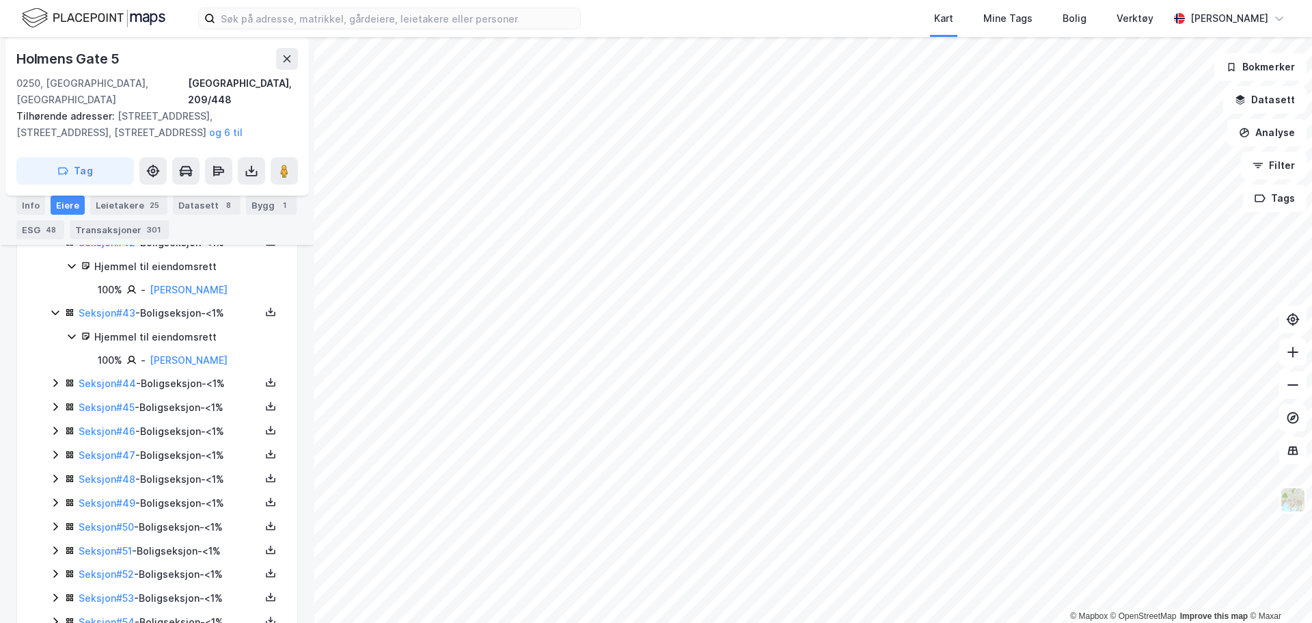
scroll to position [3693, 0]
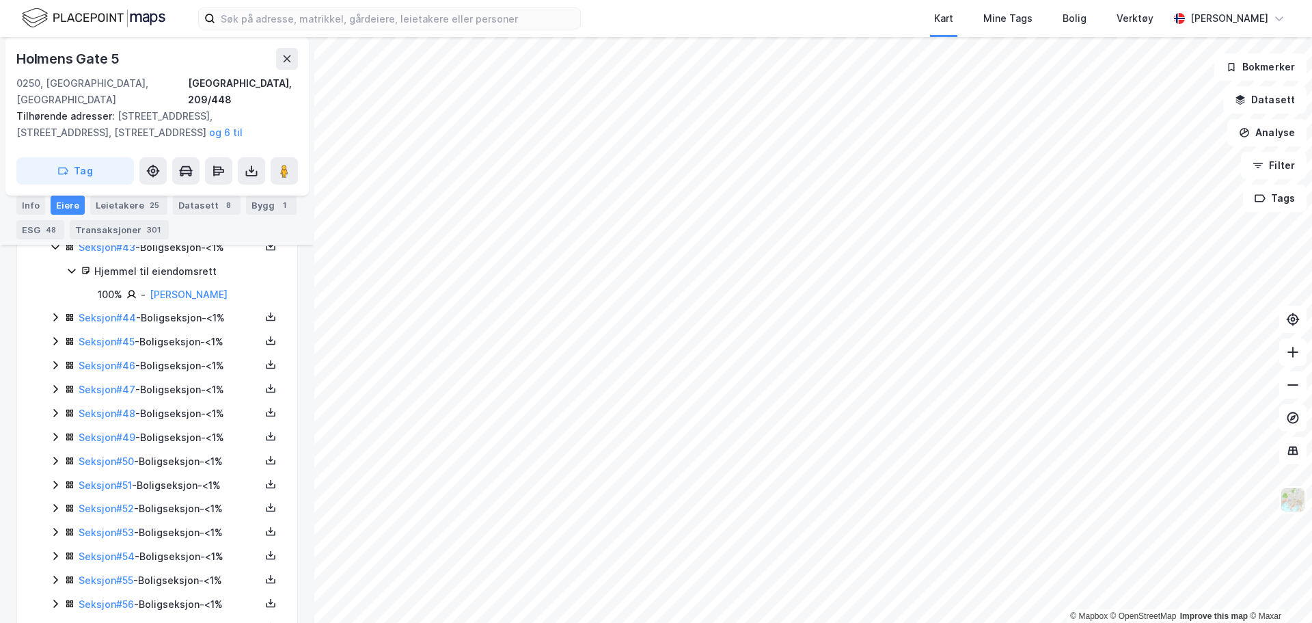
click at [59, 312] on icon at bounding box center [55, 317] width 11 height 11
click at [57, 405] on icon at bounding box center [55, 410] width 11 height 11
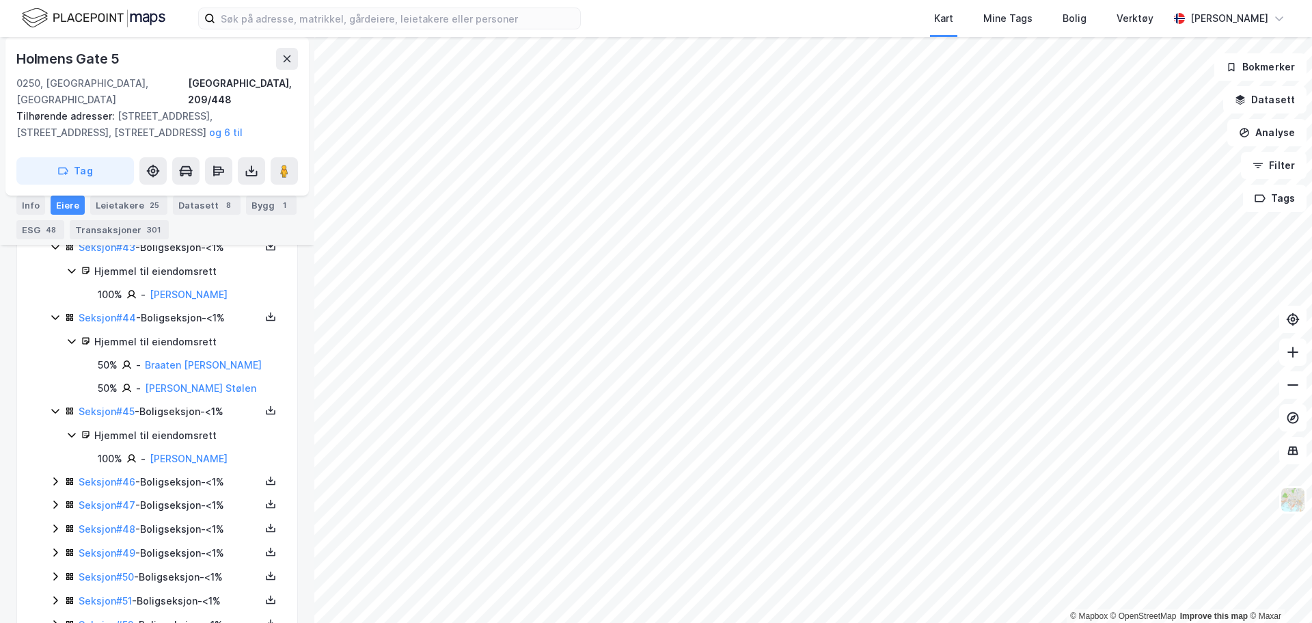
click at [53, 476] on icon at bounding box center [55, 481] width 11 height 11
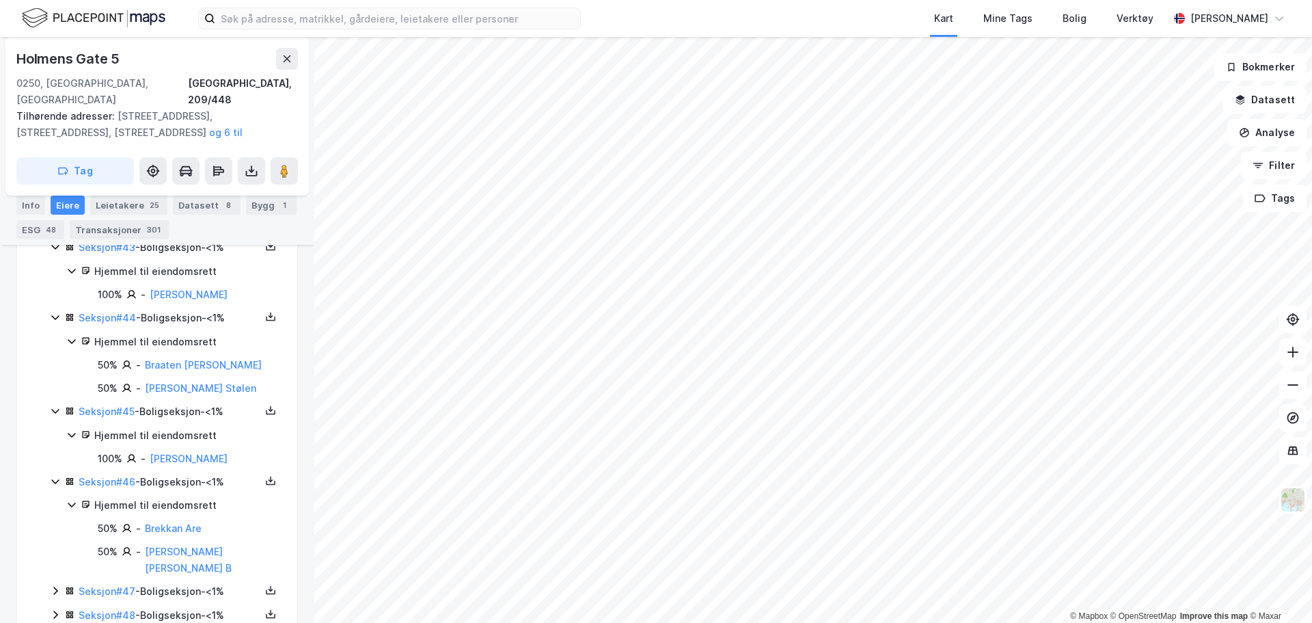
click at [54, 585] on icon at bounding box center [55, 590] width 11 height 11
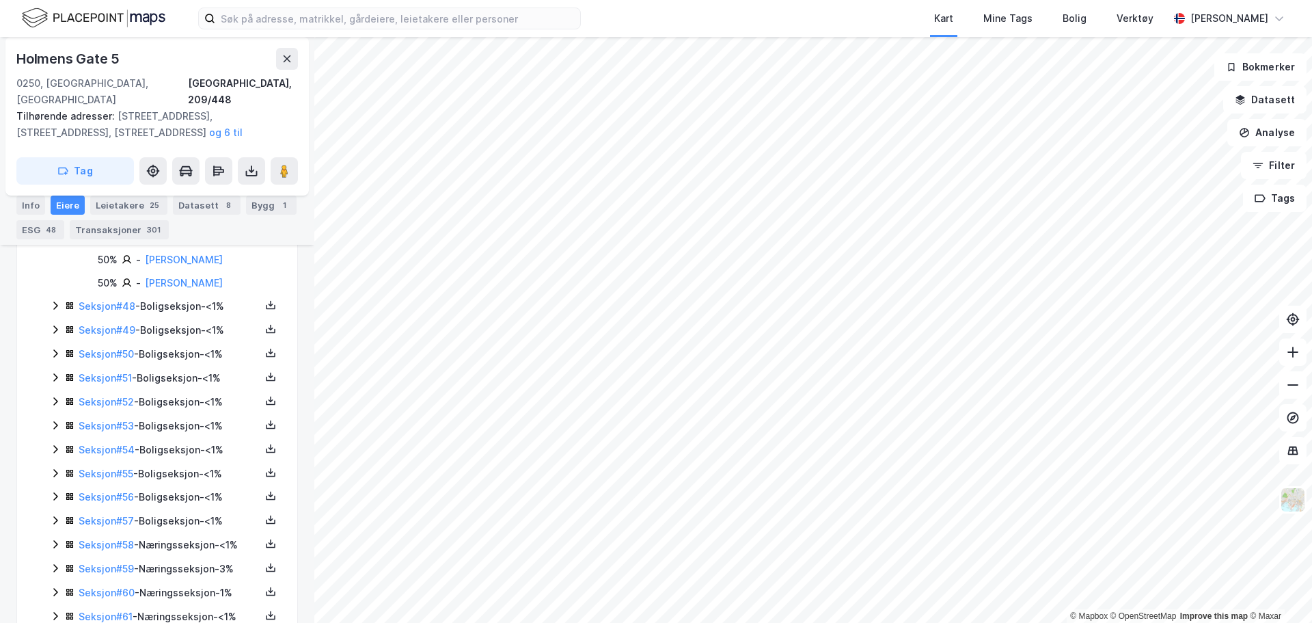
scroll to position [4065, 0]
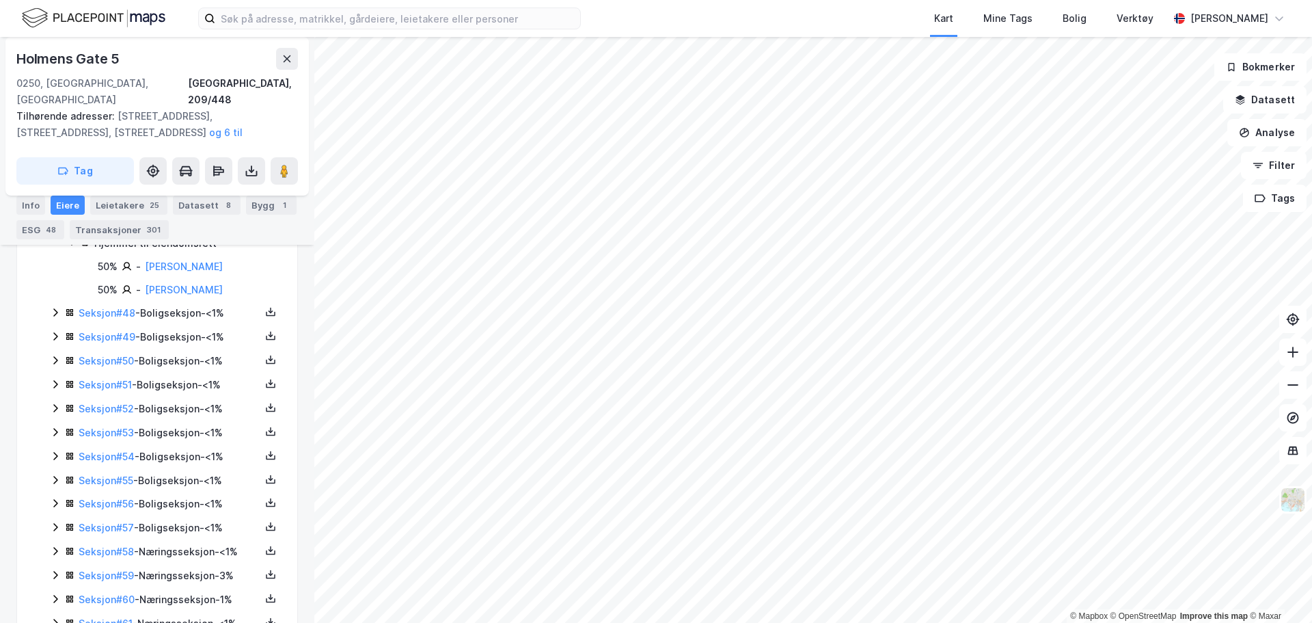
click at [53, 307] on icon at bounding box center [55, 312] width 11 height 11
click at [55, 377] on icon at bounding box center [55, 382] width 11 height 11
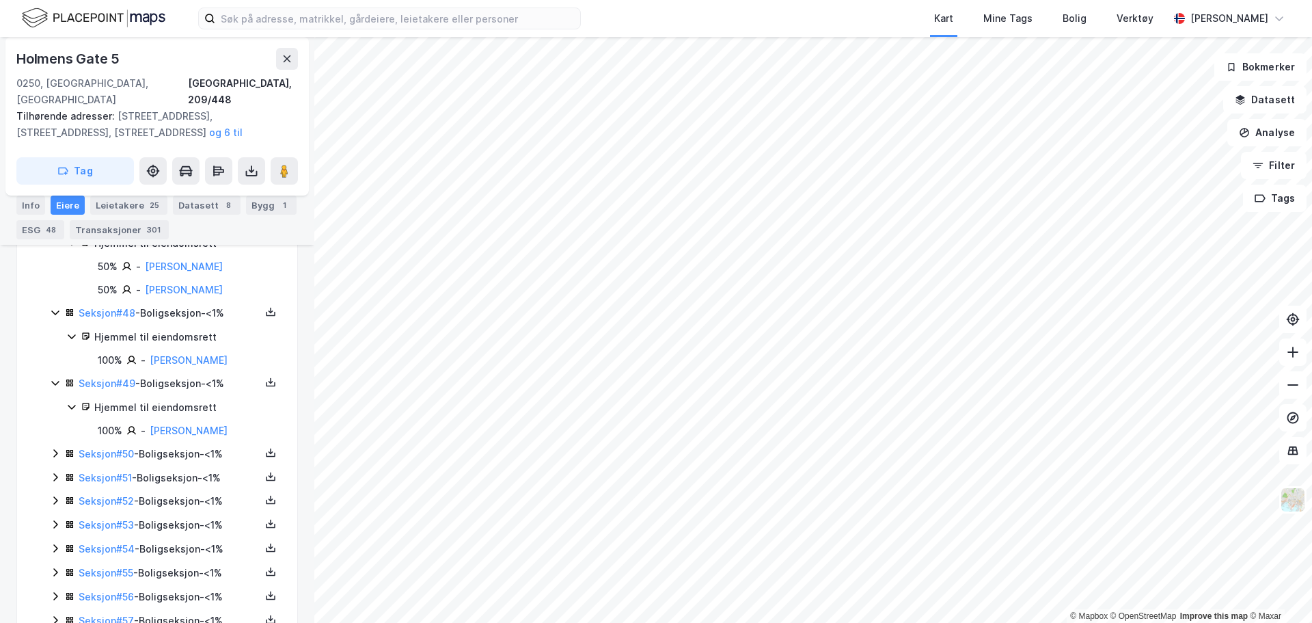
click at [53, 448] on icon at bounding box center [55, 453] width 11 height 11
click at [57, 541] on icon at bounding box center [55, 546] width 11 height 11
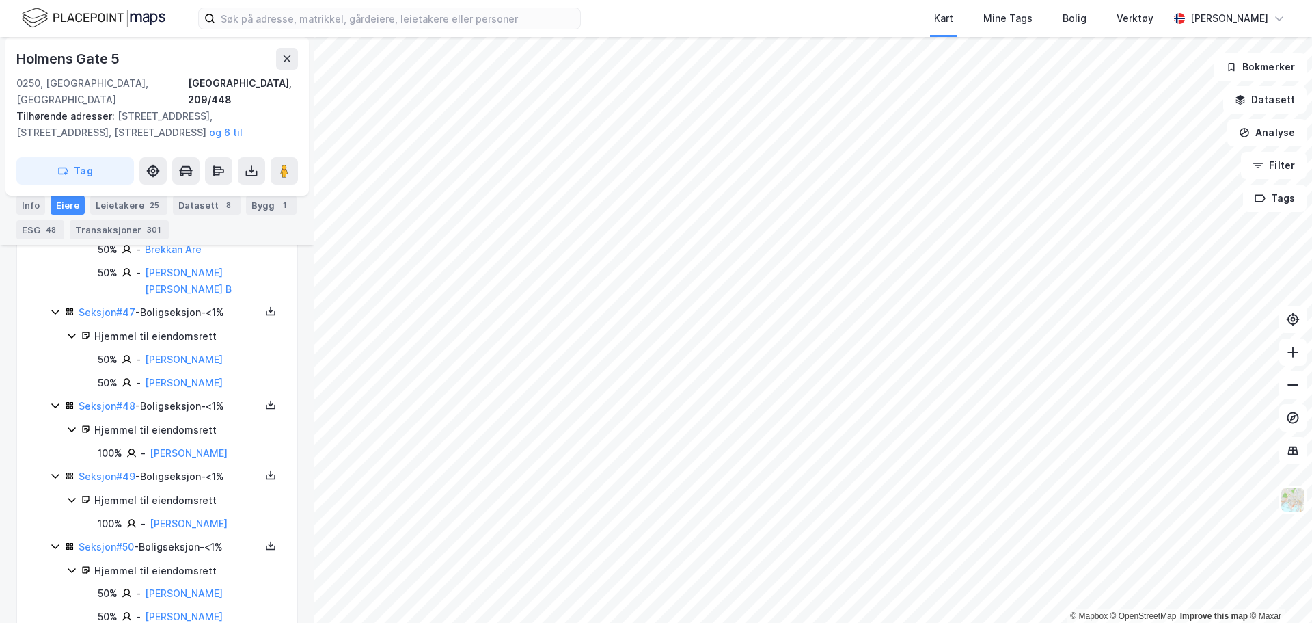
scroll to position [3980, 0]
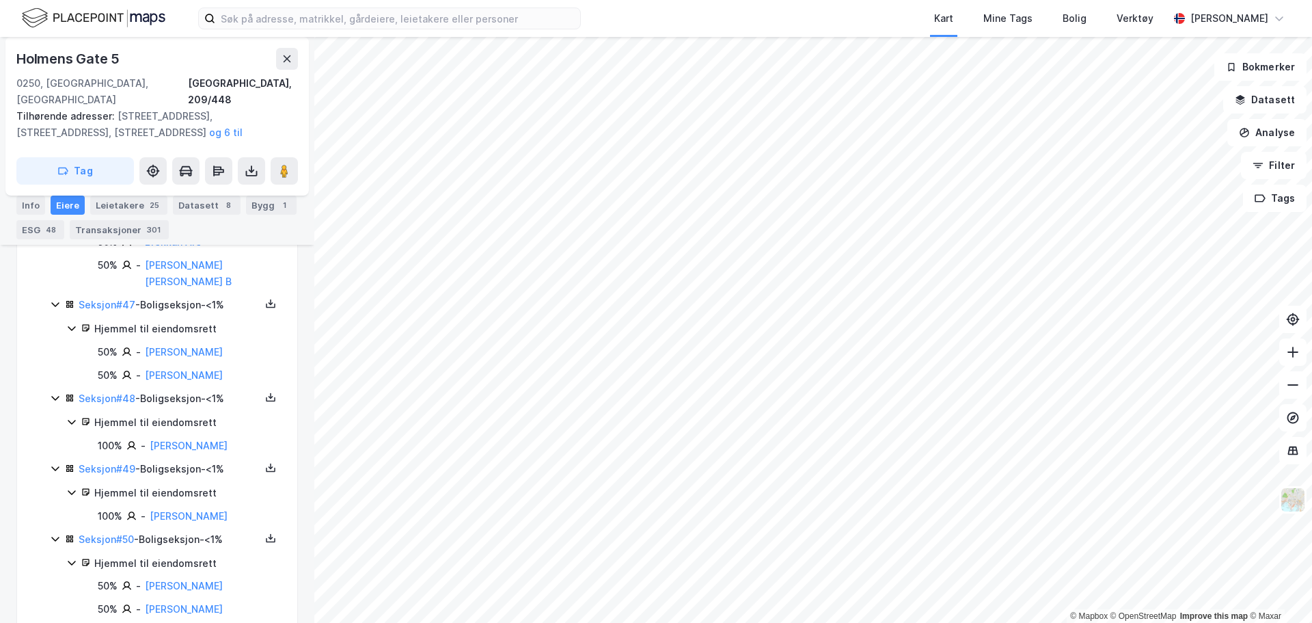
click at [55, 396] on icon at bounding box center [55, 398] width 8 height 5
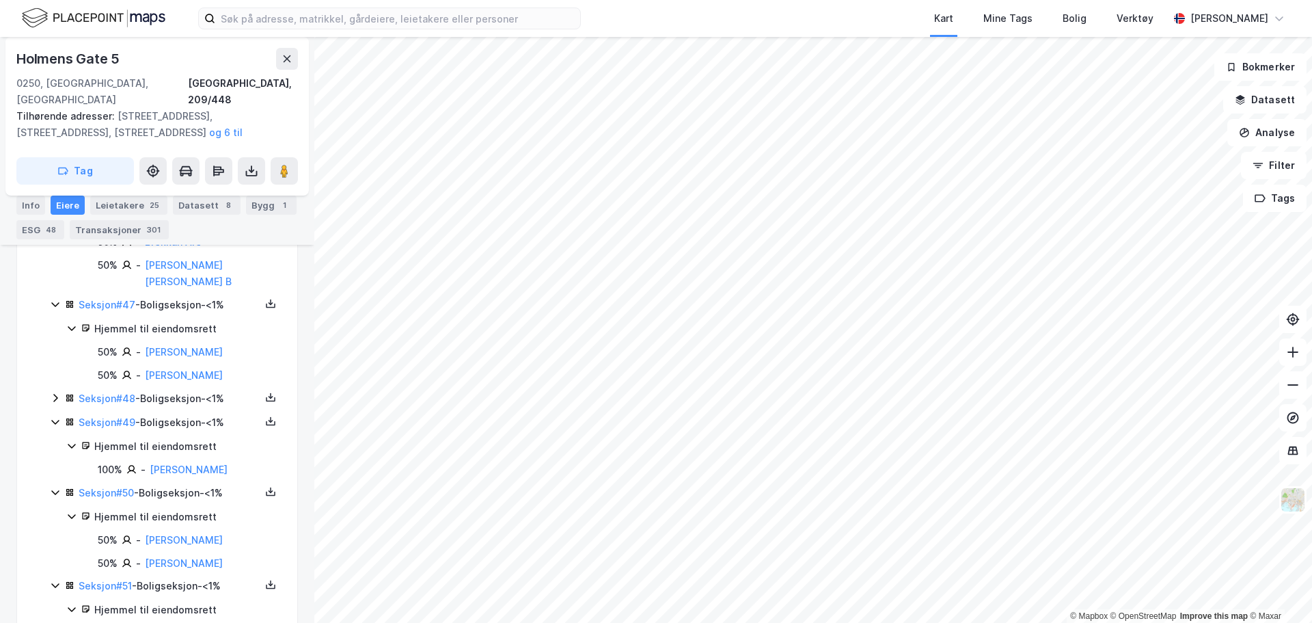
click at [55, 392] on icon at bounding box center [55, 397] width 11 height 11
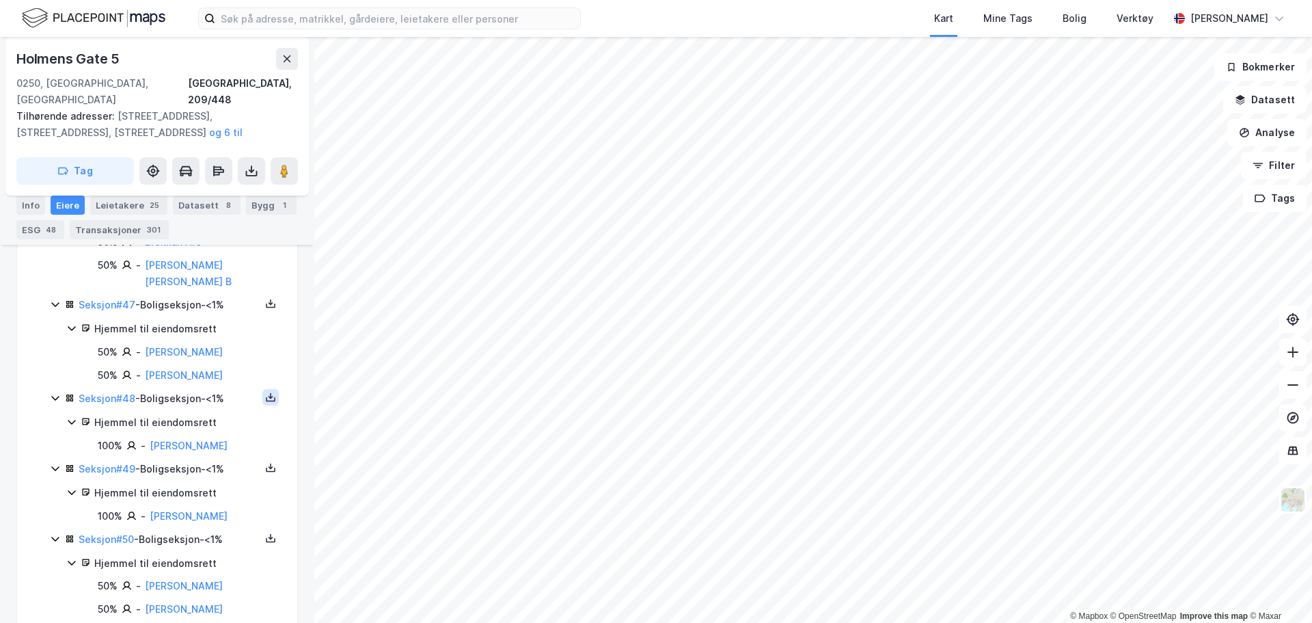
click at [264, 389] on button at bounding box center [270, 397] width 16 height 16
click at [206, 349] on div "Grunnbok" at bounding box center [195, 356] width 120 height 33
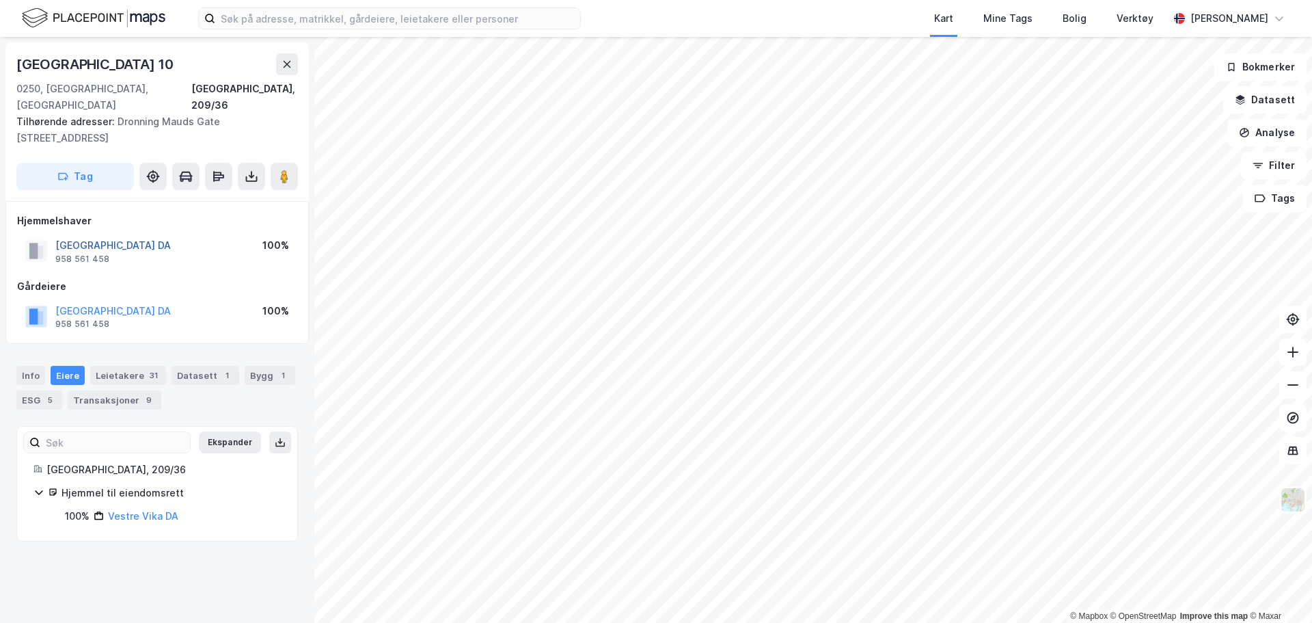
click at [0, 0] on button "[GEOGRAPHIC_DATA] DA" at bounding box center [0, 0] width 0 height 0
